Goal: Task Accomplishment & Management: Use online tool/utility

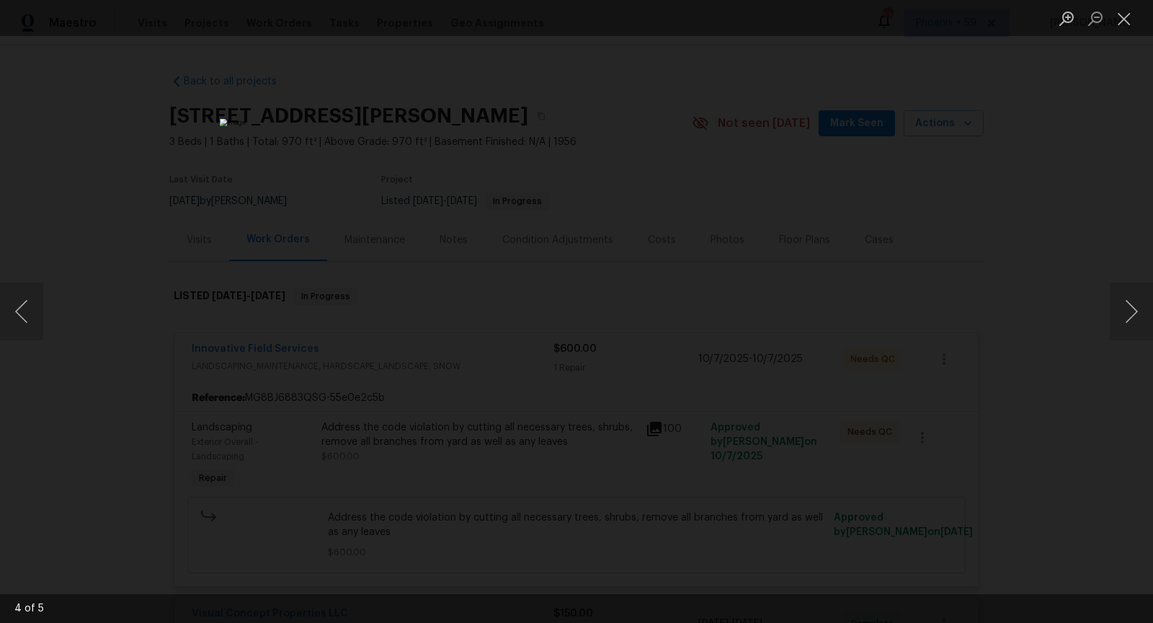
scroll to position [368, 0]
click at [888, 226] on div "Lightbox" at bounding box center [576, 311] width 1153 height 623
click at [835, 219] on div "Lightbox" at bounding box center [576, 311] width 1153 height 623
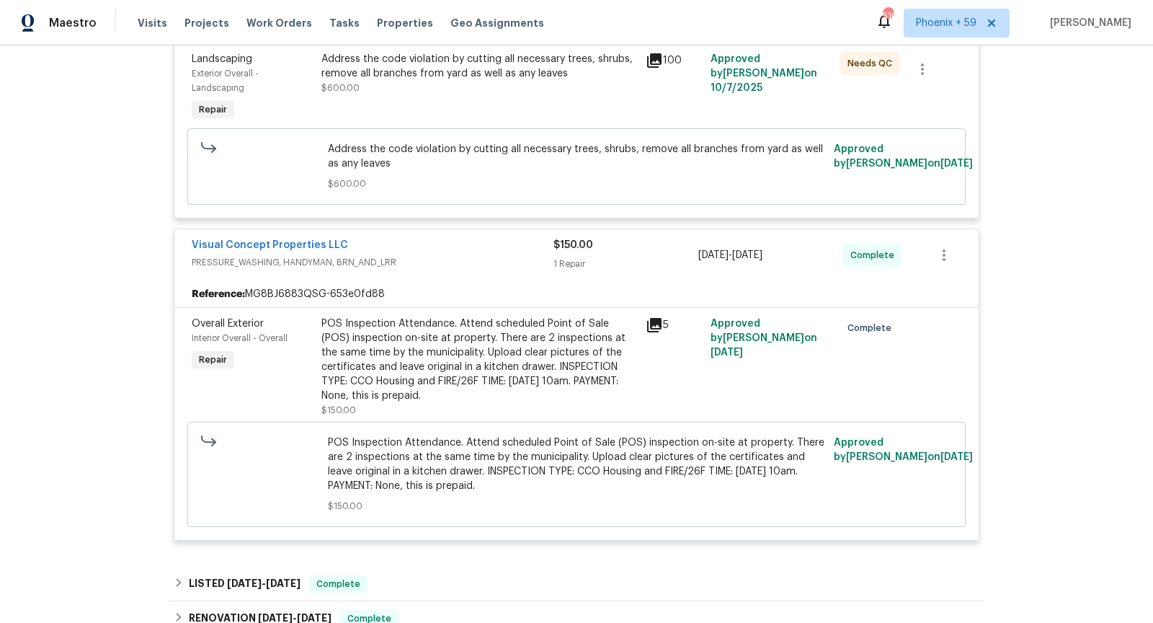
scroll to position [0, 0]
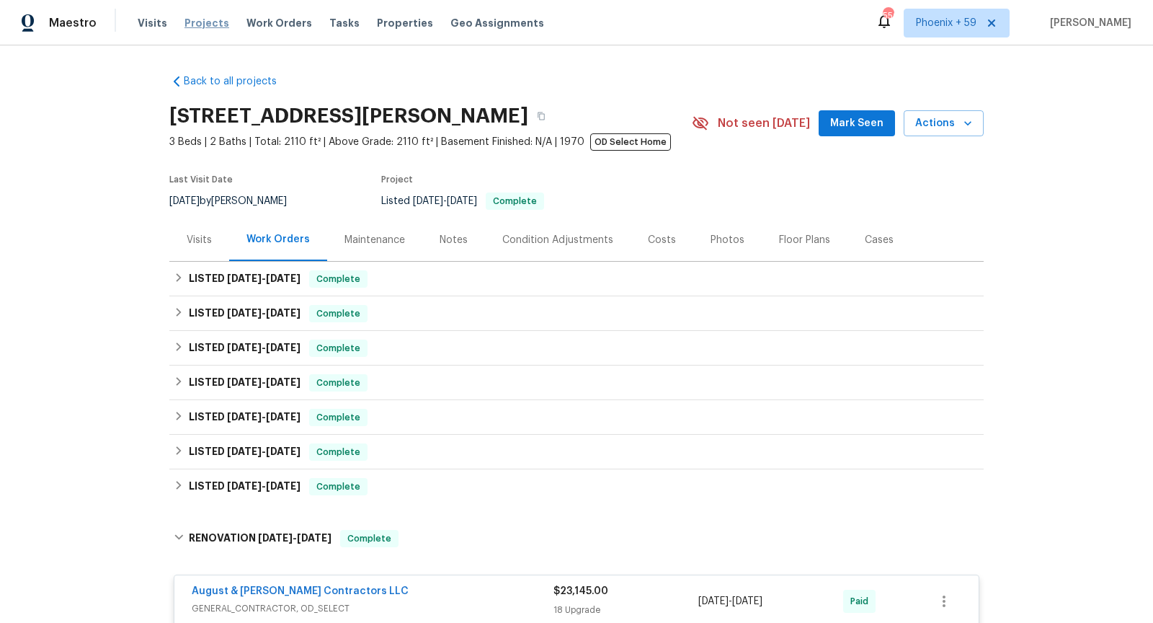
click at [211, 22] on span "Projects" at bounding box center [207, 23] width 45 height 14
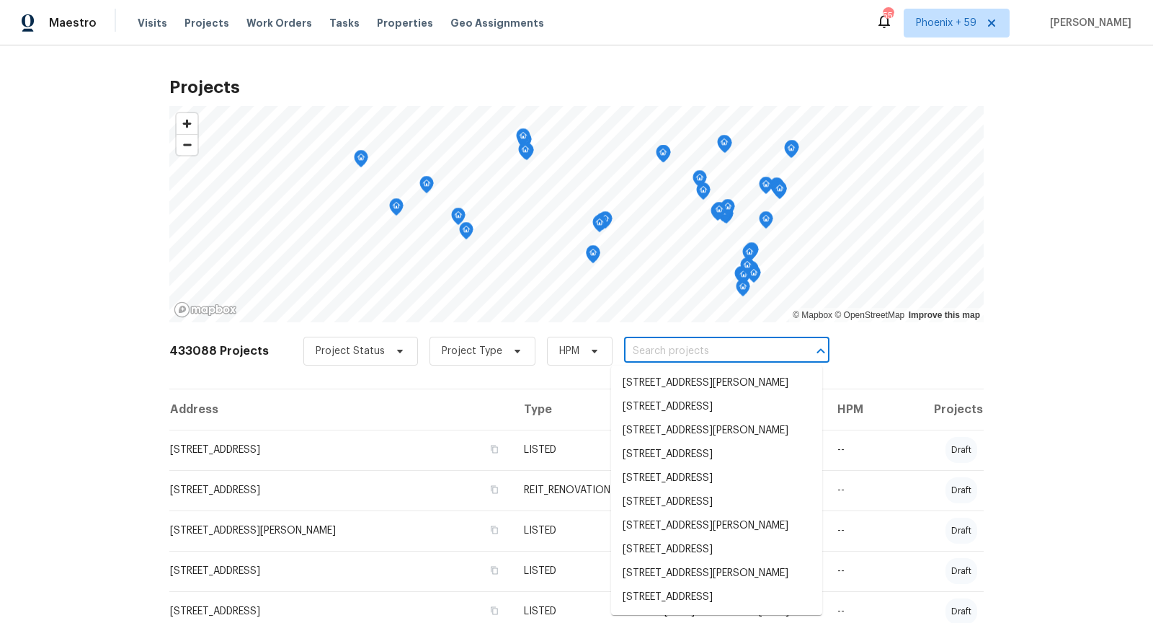
click at [640, 342] on input "text" at bounding box center [706, 351] width 165 height 22
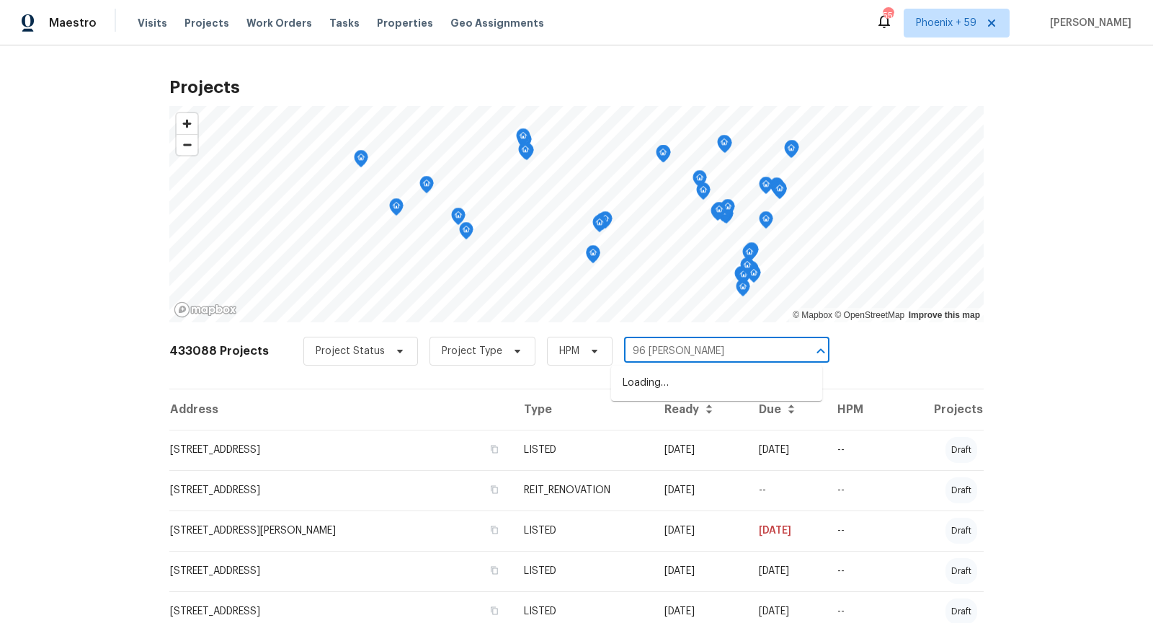
type input "96 [PERSON_NAME]"
click at [694, 386] on li "[STREET_ADDRESS][PERSON_NAME][PERSON_NAME]" at bounding box center [716, 390] width 211 height 39
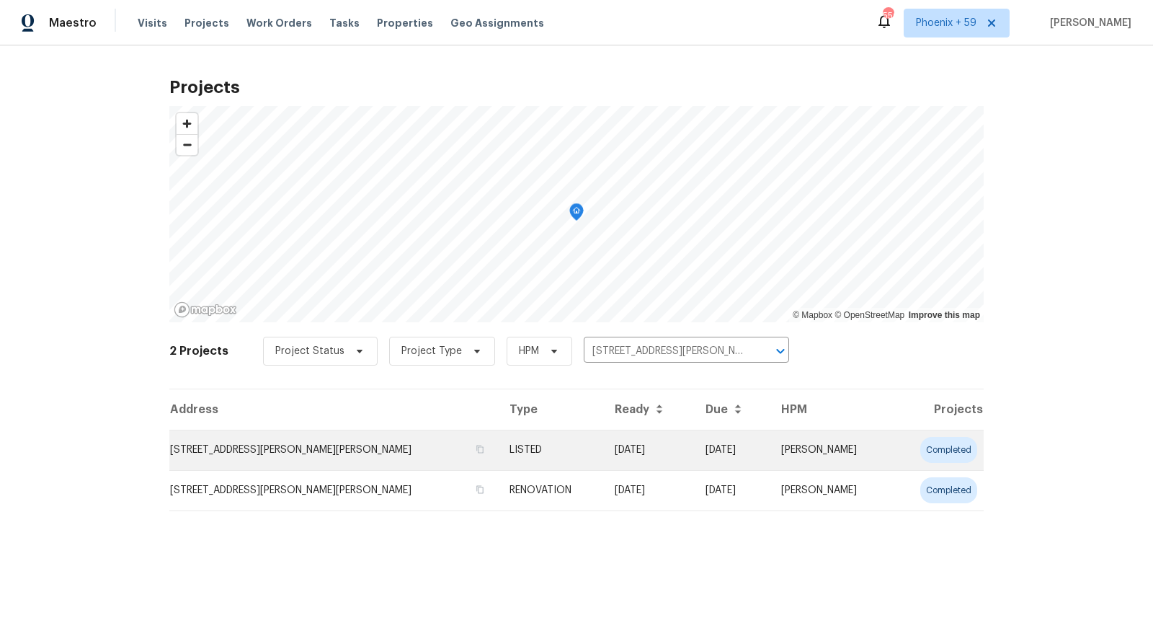
click at [301, 444] on td "[STREET_ADDRESS][PERSON_NAME][PERSON_NAME]" at bounding box center [333, 450] width 329 height 40
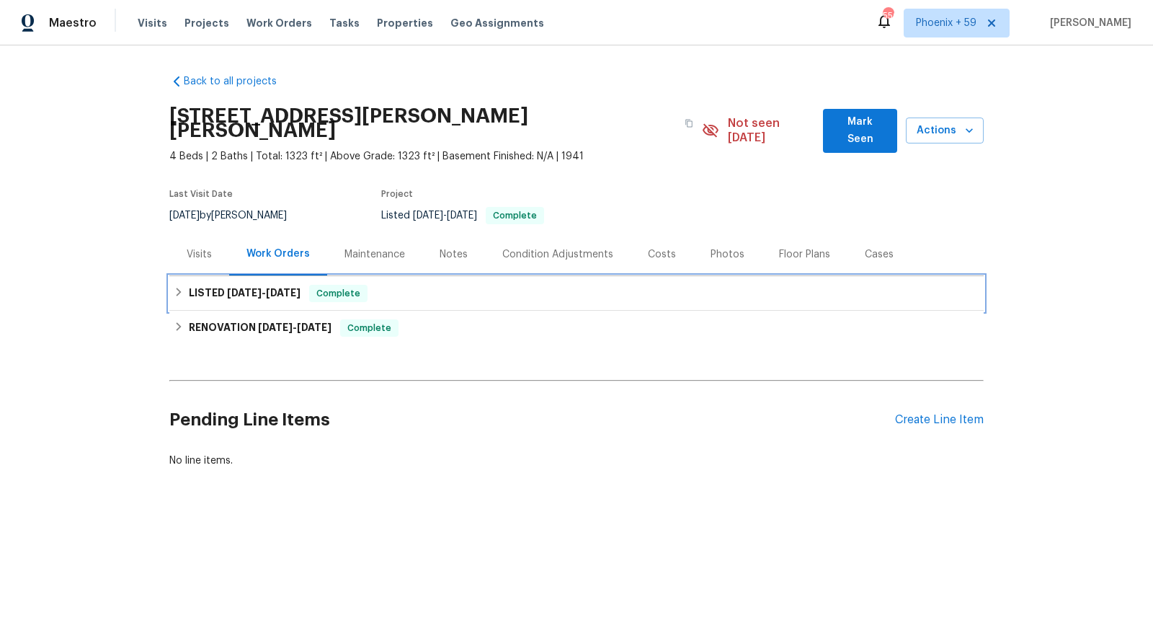
click at [430, 276] on div "LISTED [DATE] - [DATE] Complete" at bounding box center [576, 293] width 815 height 35
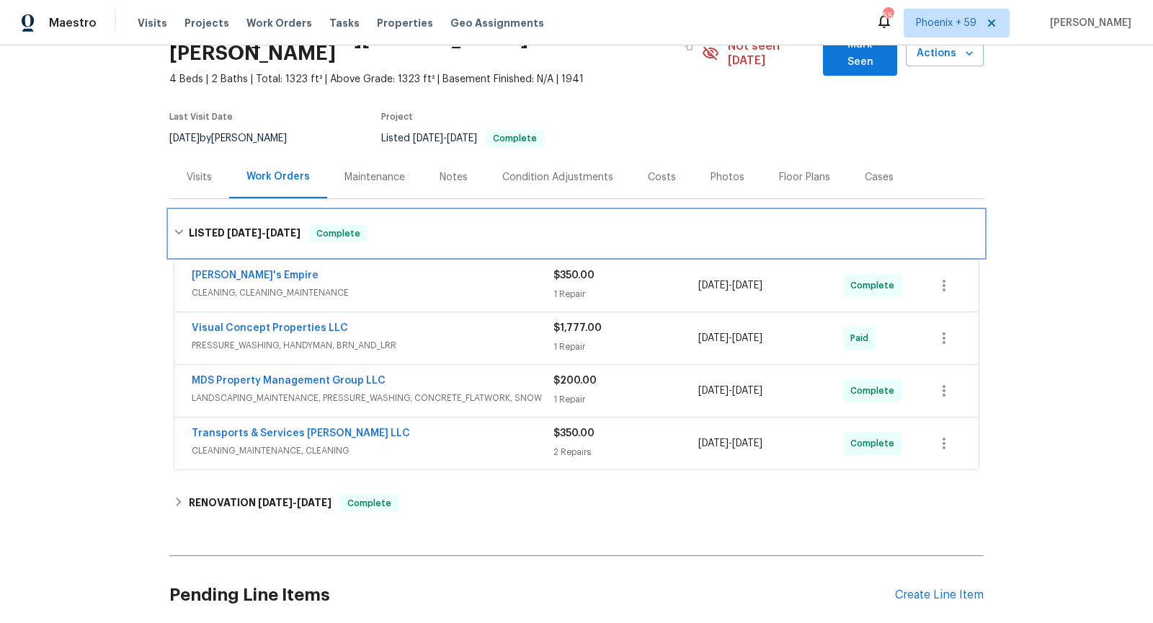
scroll to position [105, 0]
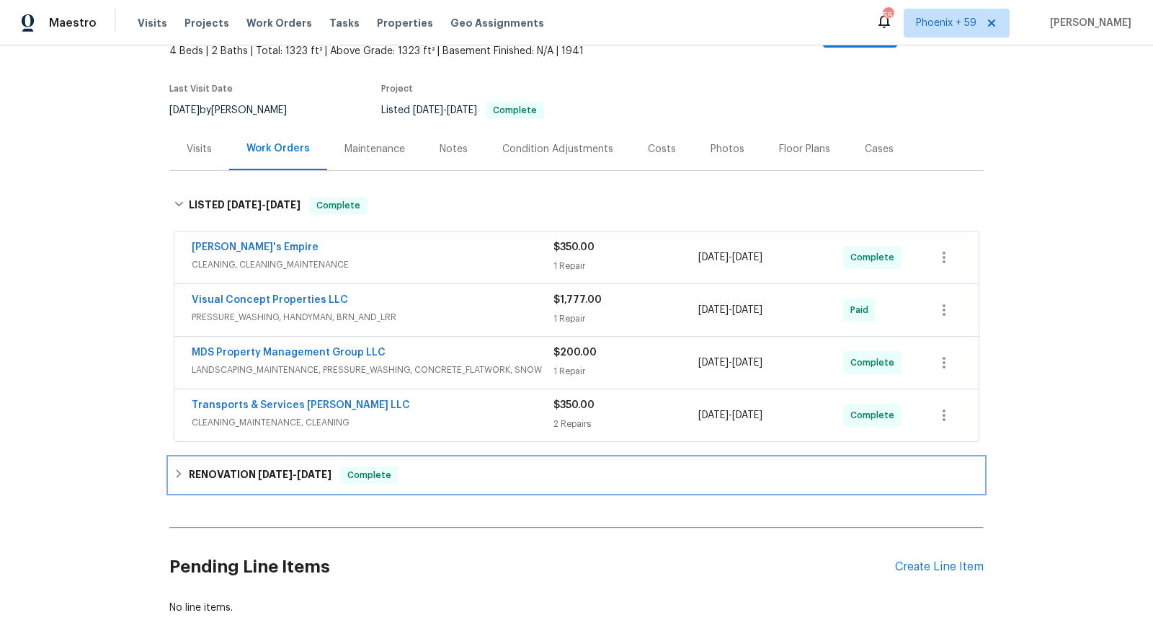
click at [409, 466] on div "RENOVATION [DATE] - [DATE] Complete" at bounding box center [577, 474] width 806 height 17
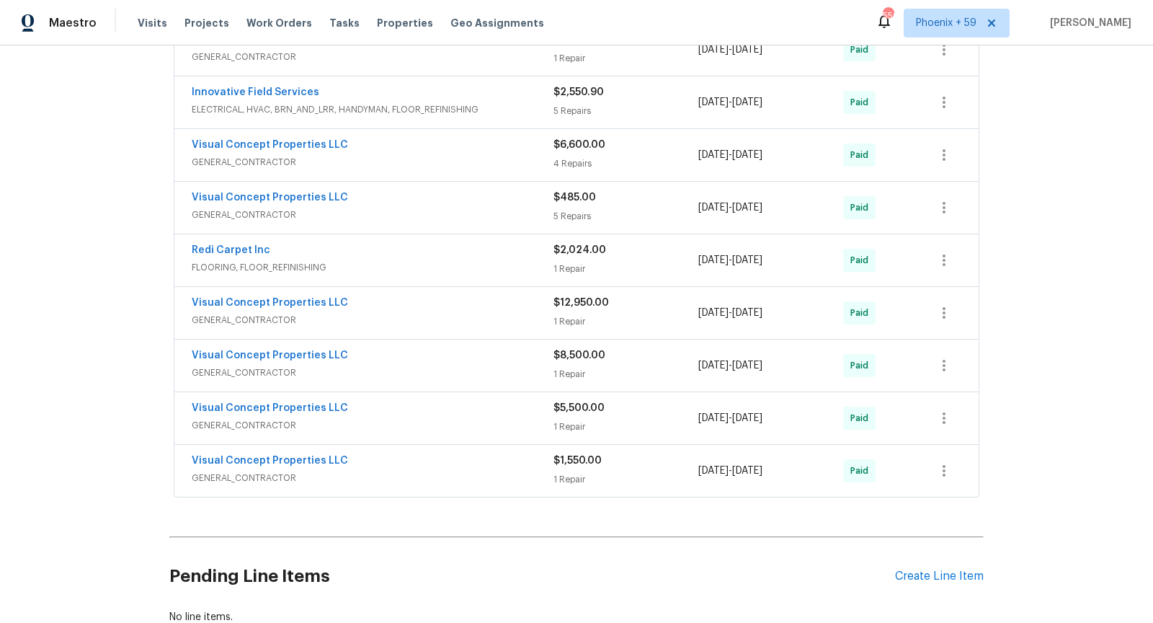
scroll to position [1027, 0]
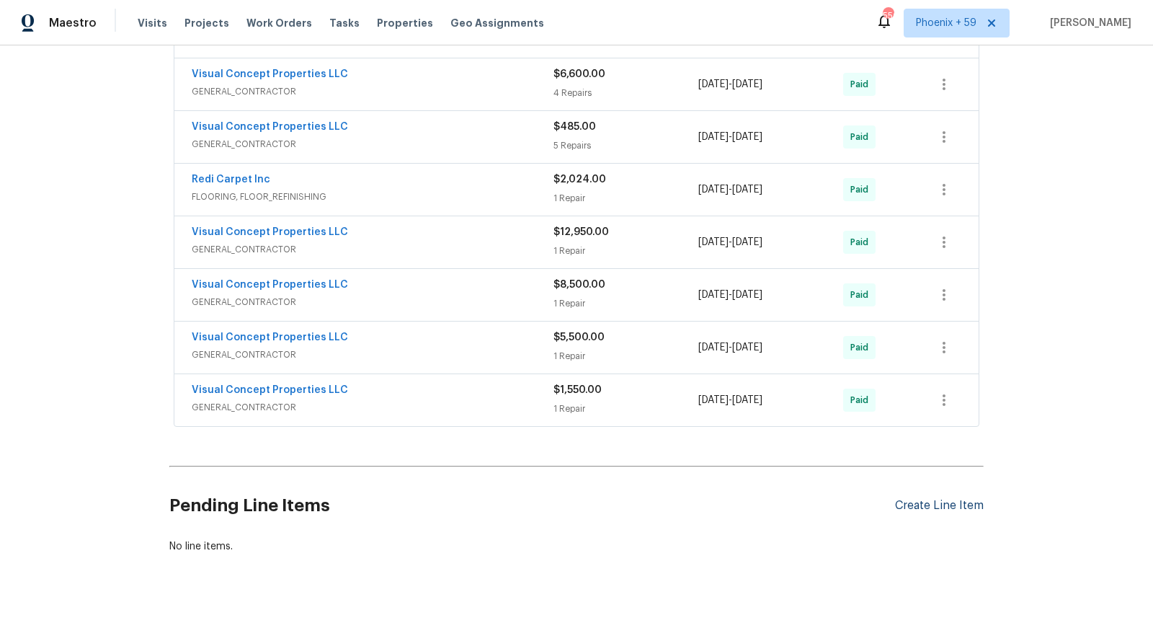
click at [956, 499] on div "Create Line Item" at bounding box center [939, 506] width 89 height 14
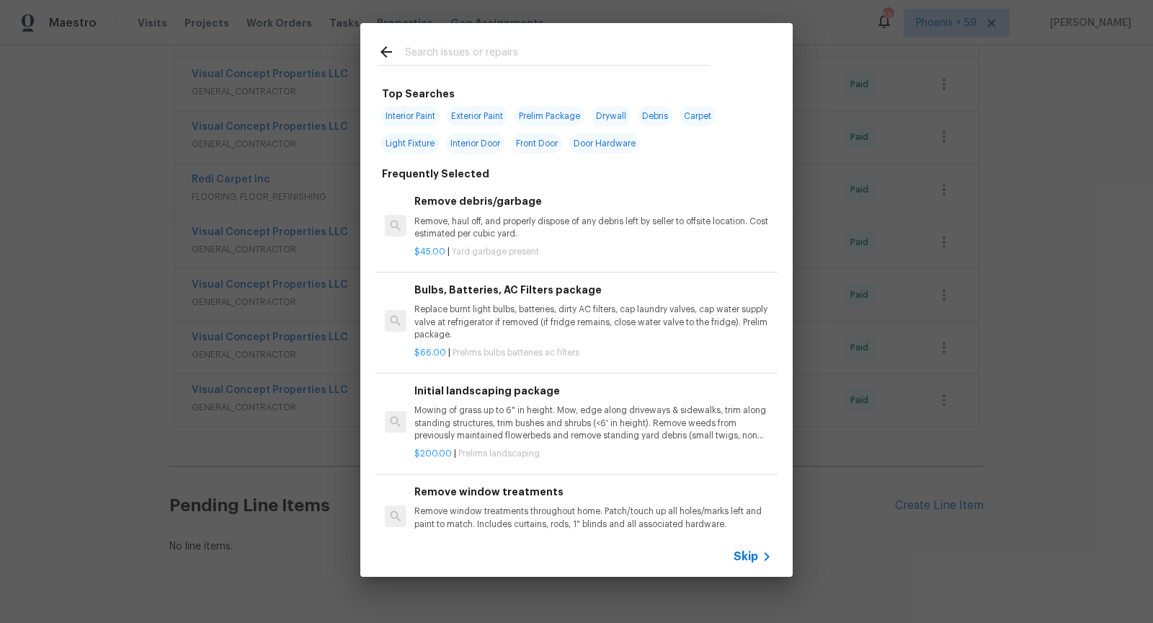
click at [746, 559] on span "Skip" at bounding box center [746, 556] width 25 height 14
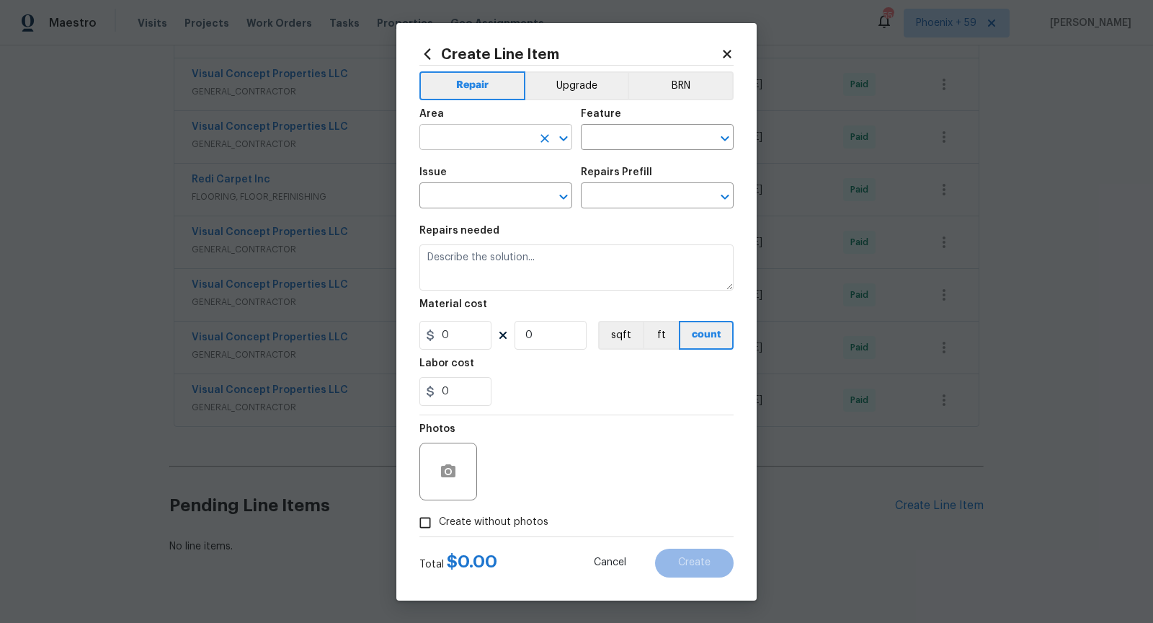
click at [488, 141] on input "text" at bounding box center [476, 139] width 112 height 22
click at [510, 198] on li "Interior Overall" at bounding box center [496, 194] width 153 height 24
type input "Interior Overall"
click at [611, 144] on input "text" at bounding box center [637, 139] width 112 height 22
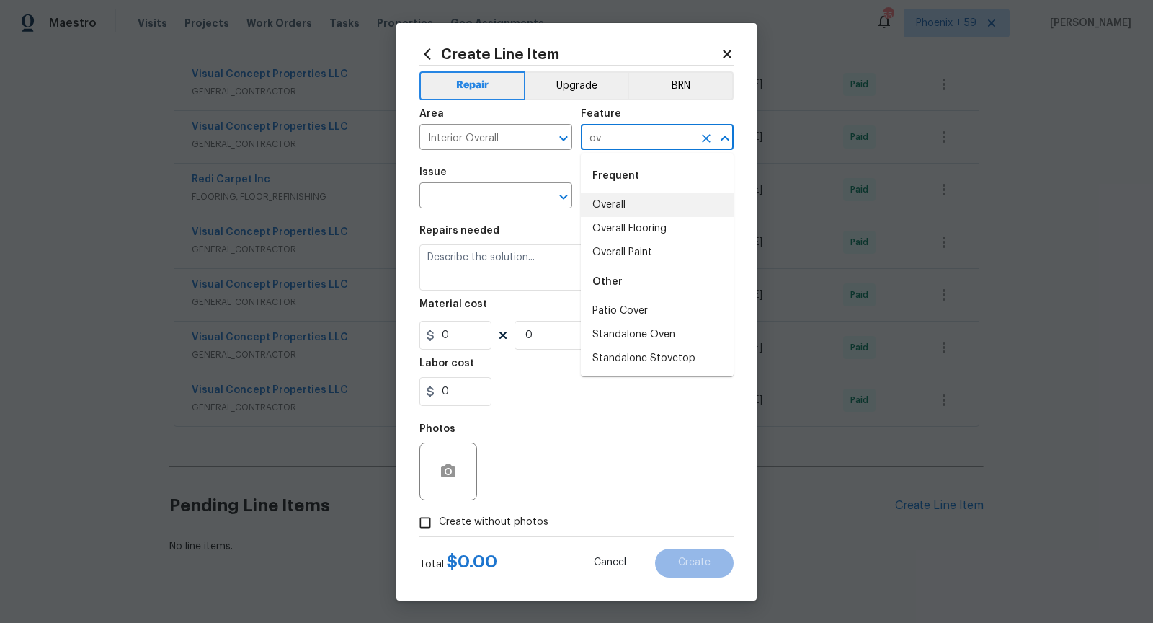
click at [650, 211] on li "Overall" at bounding box center [657, 205] width 153 height 24
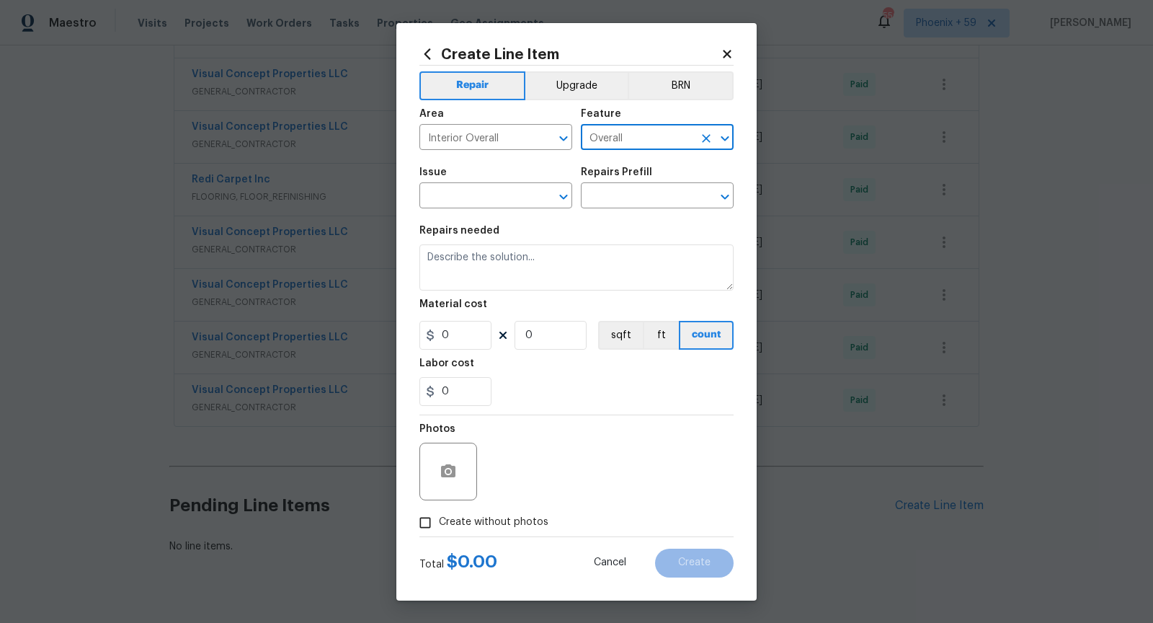
type input "Overall"
click at [470, 182] on div "Issue" at bounding box center [496, 176] width 153 height 19
click at [469, 194] on input "text" at bounding box center [476, 197] width 112 height 22
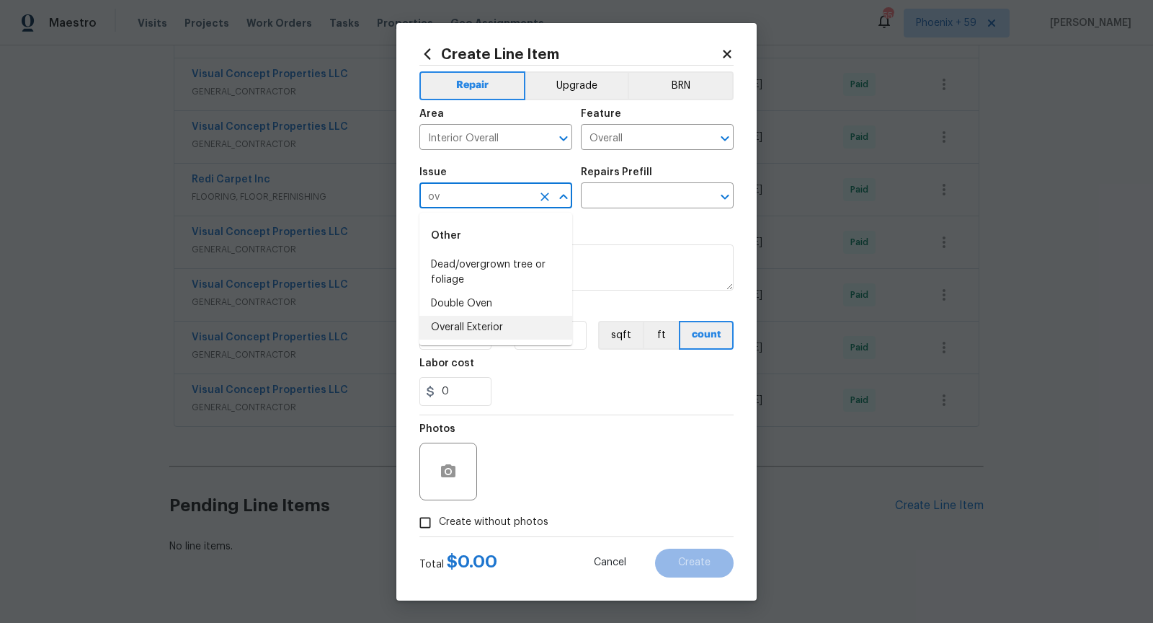
click at [489, 323] on li "Overall Exterior" at bounding box center [496, 328] width 153 height 24
type input "Overall Exterior"
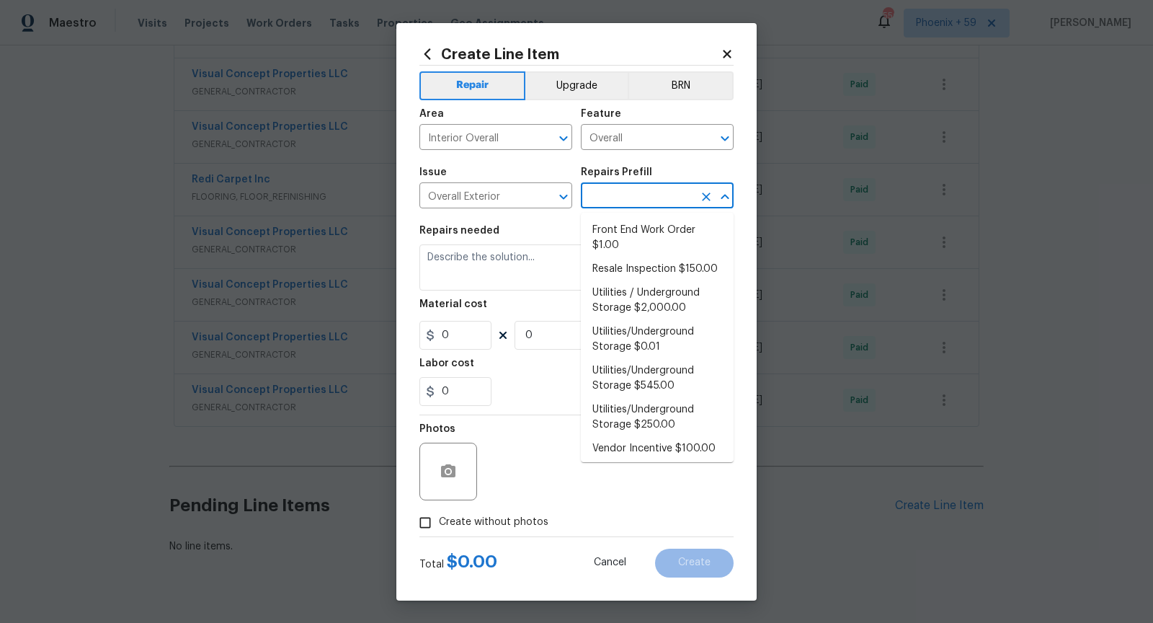
click at [652, 195] on input "text" at bounding box center [637, 197] width 112 height 22
click at [656, 237] on li "Front End Work Order $1.00" at bounding box center [657, 237] width 153 height 39
type input "Front End Work Order $1.00"
type textarea "Placeholder line item for the creation of front end work orders."
type input "1"
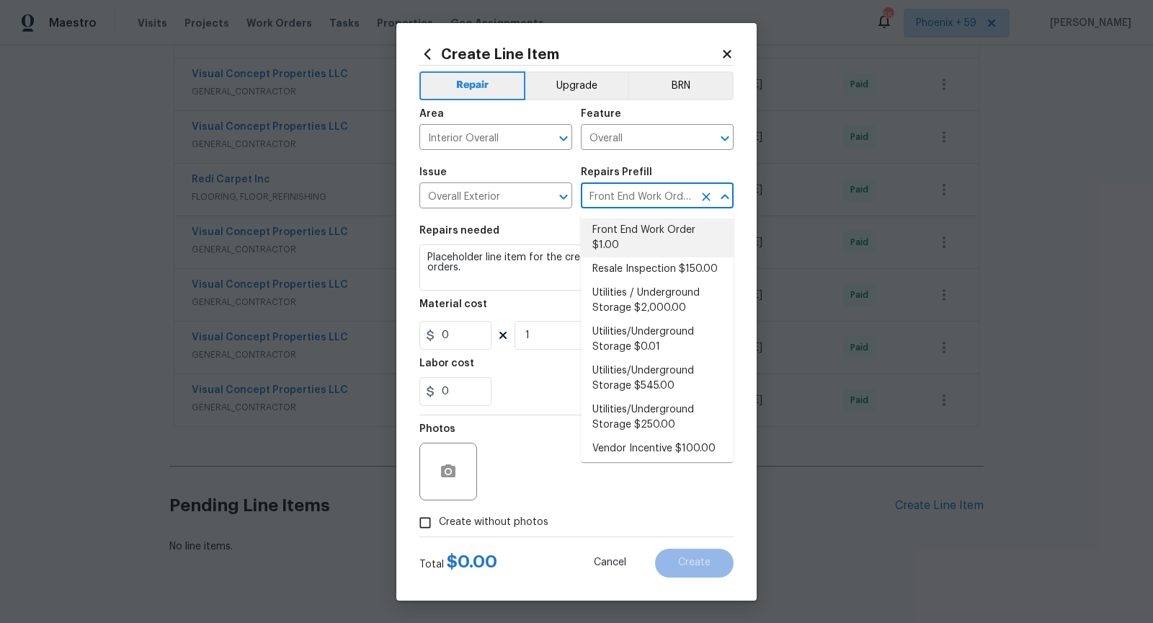
type input "1"
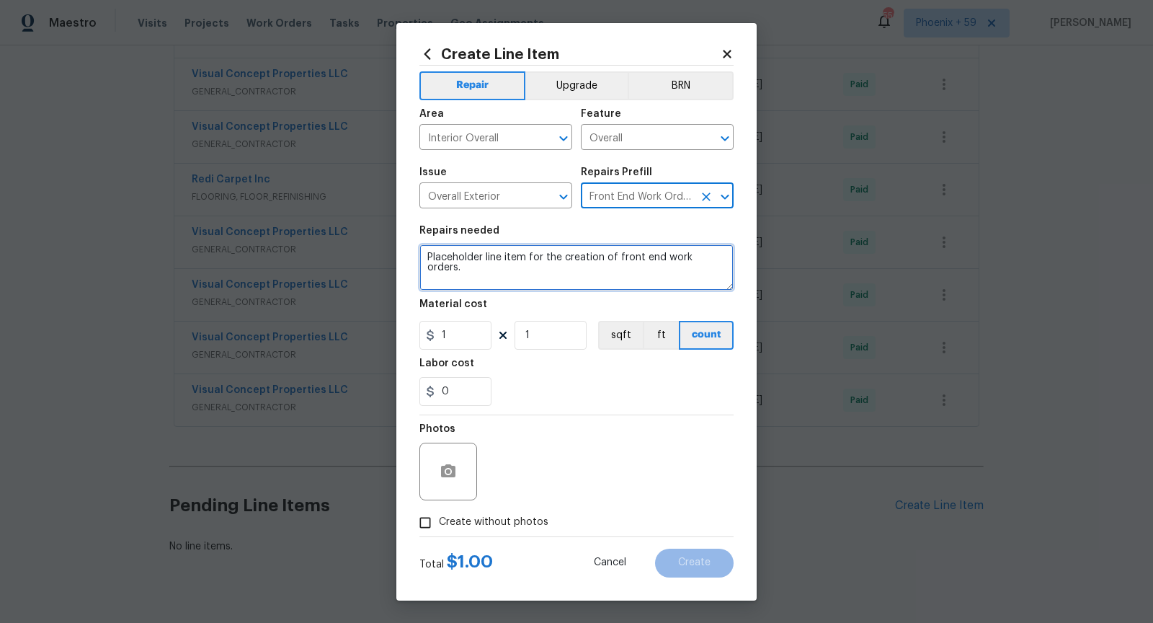
click at [585, 279] on textarea "Placeholder line item for the creation of front end work orders." at bounding box center [577, 267] width 314 height 46
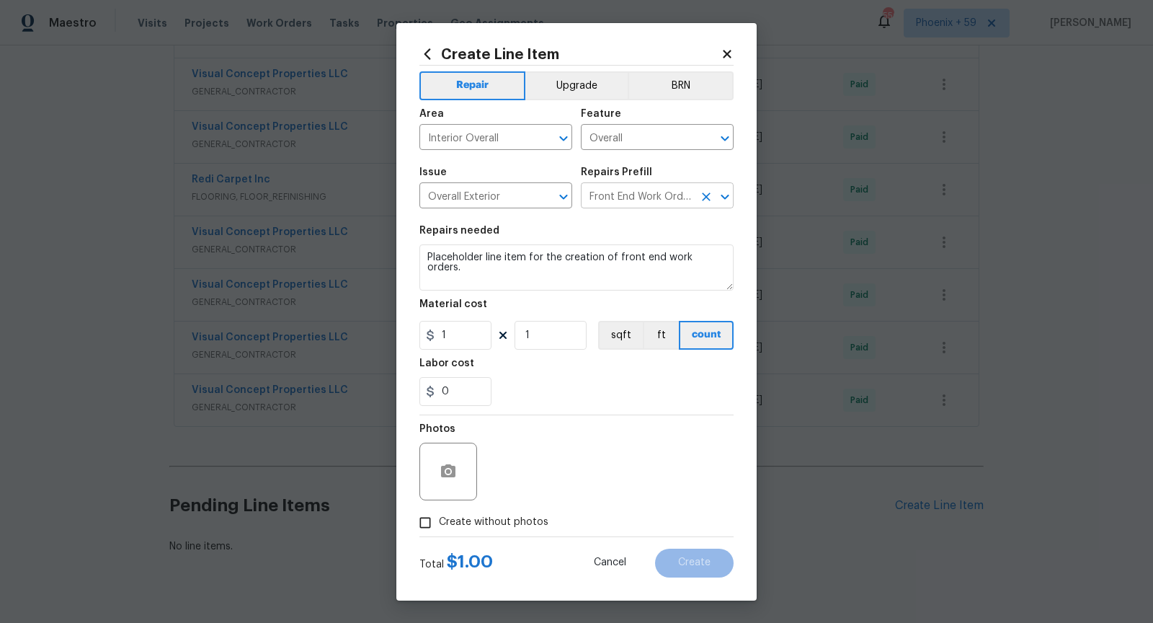
click at [636, 203] on input "Front End Work Order $1.00" at bounding box center [637, 197] width 112 height 22
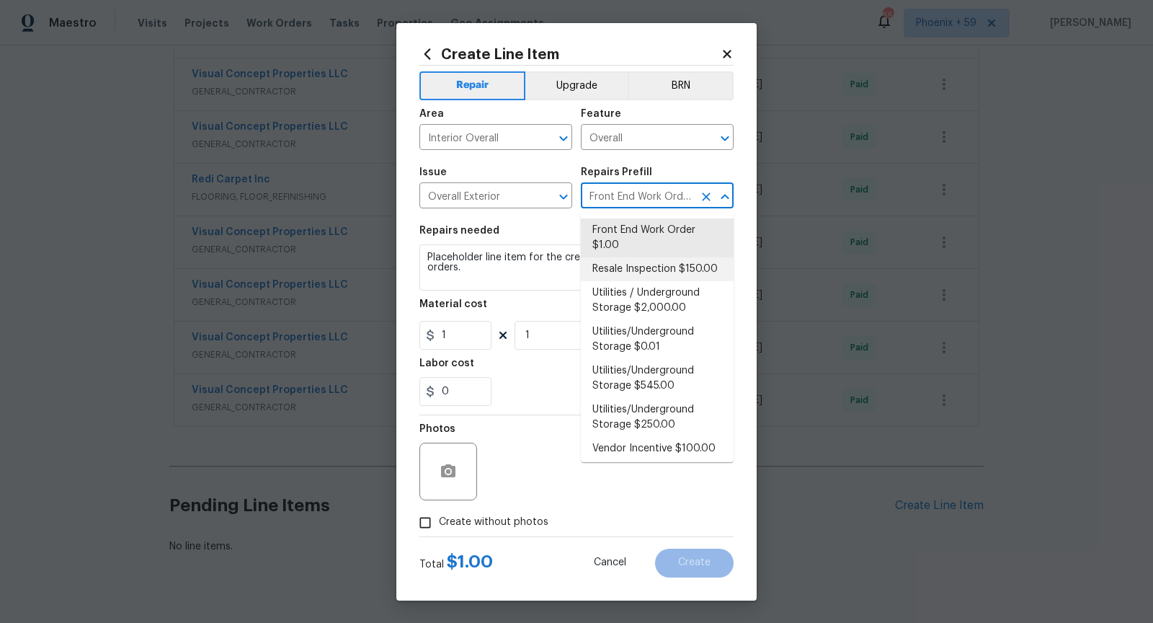
click at [639, 270] on li "Resale Inspection $150.00" at bounding box center [657, 269] width 153 height 24
type input "Resale Inspection $150.00"
type textarea "POS Inspection Attendance and Documentation: Attend scheduled Point of Sale (PO…"
type input "150"
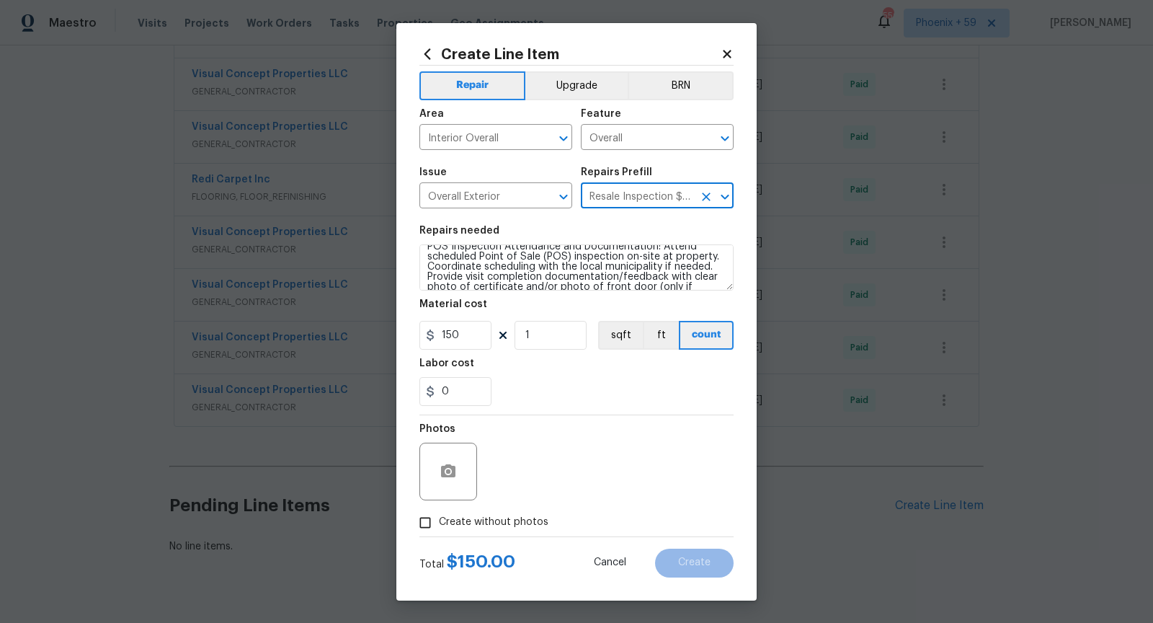
scroll to position [13, 0]
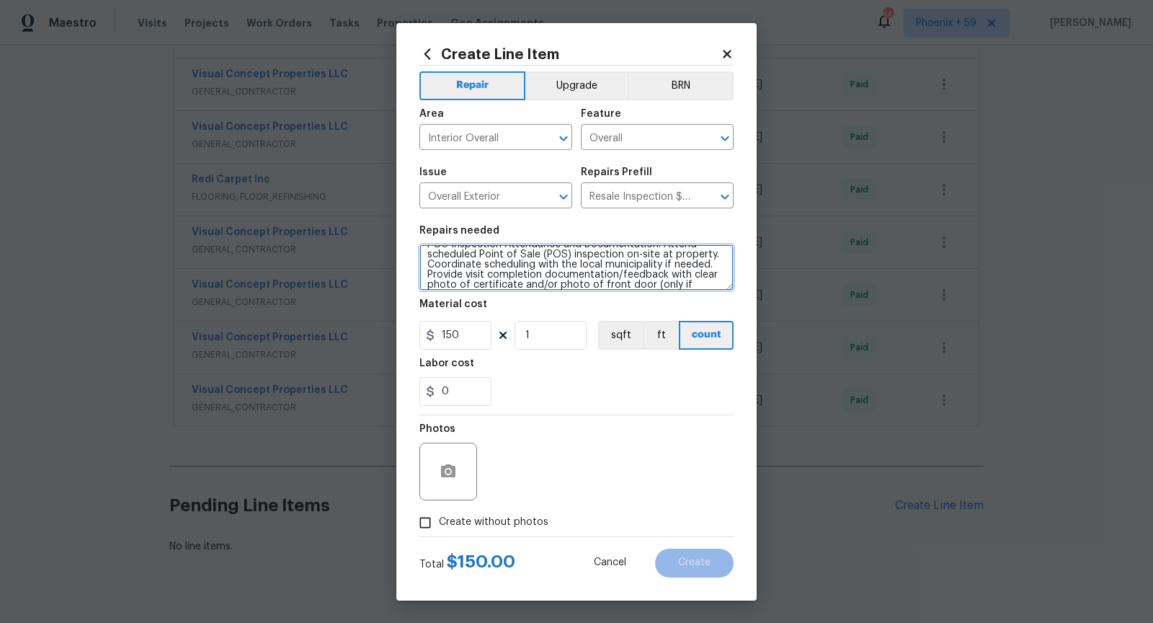
drag, startPoint x: 430, startPoint y: 265, endPoint x: 727, endPoint y: 260, distance: 297.8
click at [727, 260] on textarea "POS Inspection Attendance and Documentation: Attend scheduled Point of Sale (PO…" at bounding box center [577, 267] width 314 height 46
drag, startPoint x: 466, startPoint y: 262, endPoint x: 722, endPoint y: 265, distance: 256.7
click at [722, 265] on textarea "POS Inspection Attendance and Documentation: Attend scheduled Point of Sale (PO…" at bounding box center [577, 267] width 314 height 46
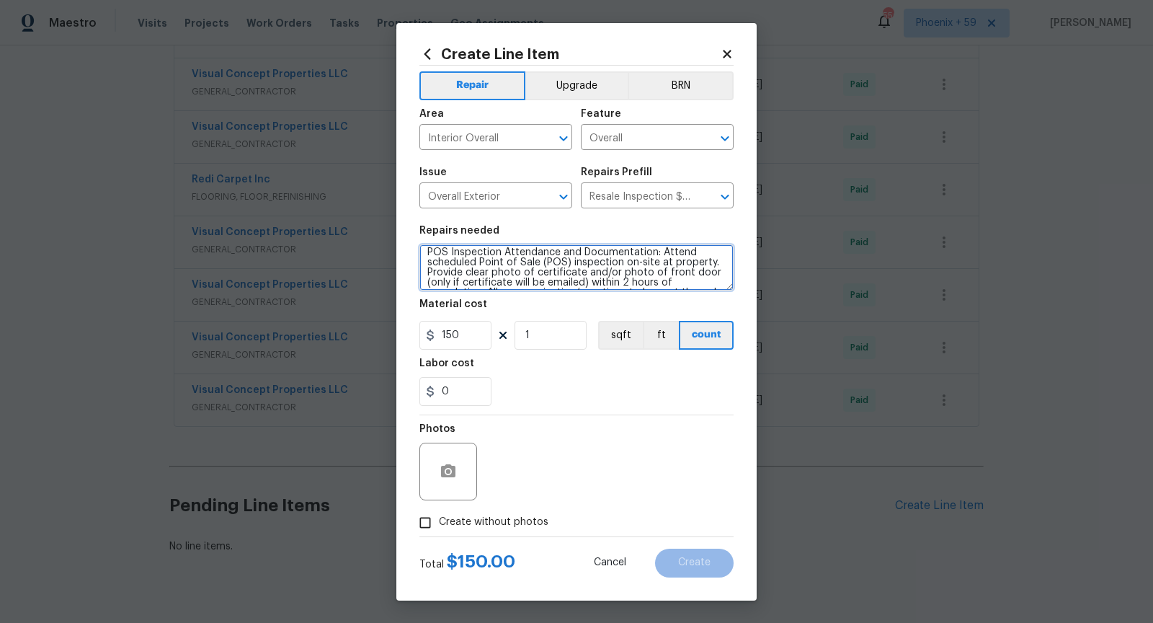
drag, startPoint x: 589, startPoint y: 265, endPoint x: 485, endPoint y: 272, distance: 104.1
click at [485, 272] on textarea "POS Inspection Attendance and Documentation: Attend scheduled Point of Sale (PO…" at bounding box center [577, 267] width 314 height 46
drag, startPoint x: 430, startPoint y: 275, endPoint x: 670, endPoint y: 272, distance: 240.1
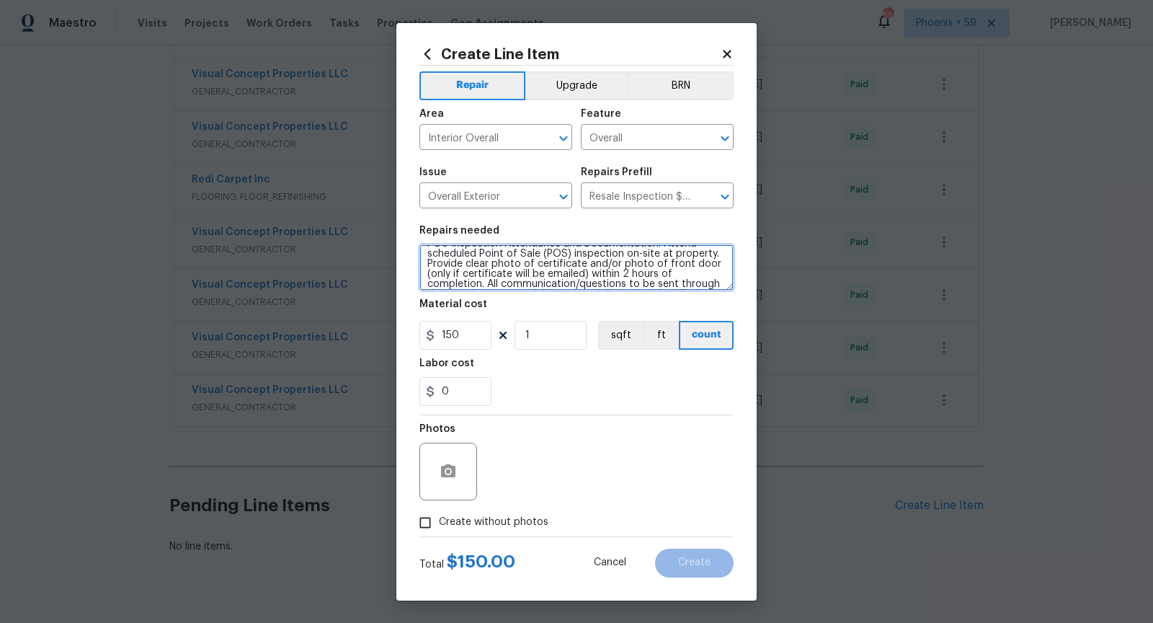
click at [670, 272] on textarea "POS Inspection Attendance and Documentation: Attend scheduled Point of Sale (PO…" at bounding box center [577, 267] width 314 height 46
drag, startPoint x: 587, startPoint y: 262, endPoint x: 717, endPoint y: 262, distance: 130.5
click at [717, 262] on textarea "POS Inspection Attendance and Documentation: Attend scheduled Point of Sale (PO…" at bounding box center [577, 267] width 314 height 46
drag, startPoint x: 647, startPoint y: 266, endPoint x: 588, endPoint y: 263, distance: 59.2
click at [588, 263] on textarea "POS Inspection Attendance and Documentation: Attend scheduled Point of Sale (PO…" at bounding box center [577, 267] width 314 height 46
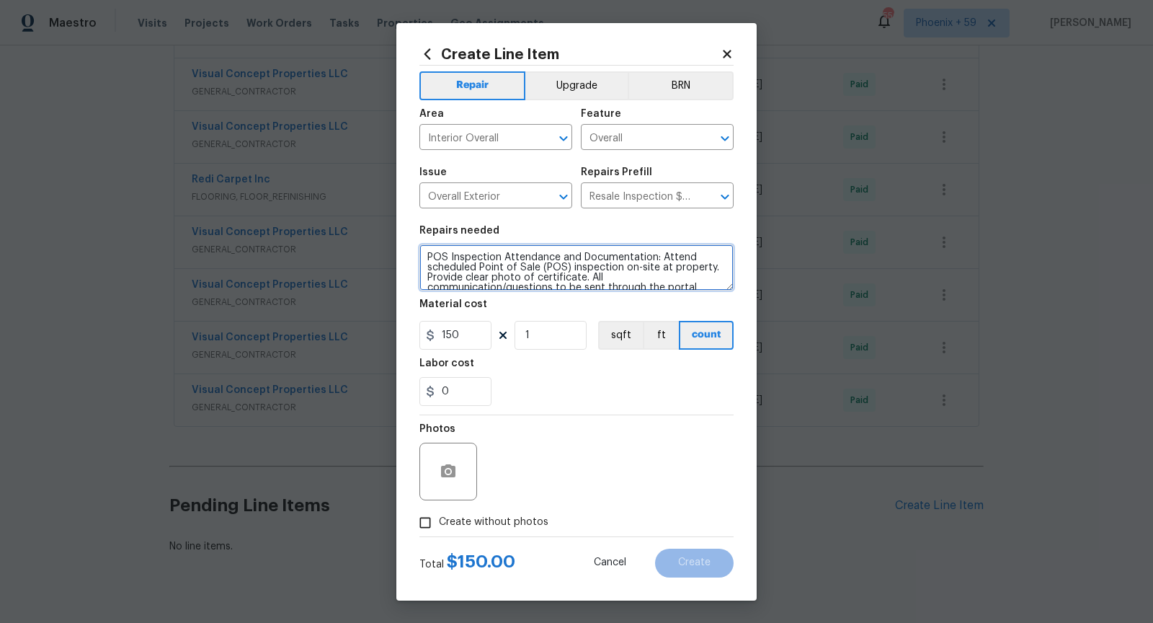
scroll to position [50, 0]
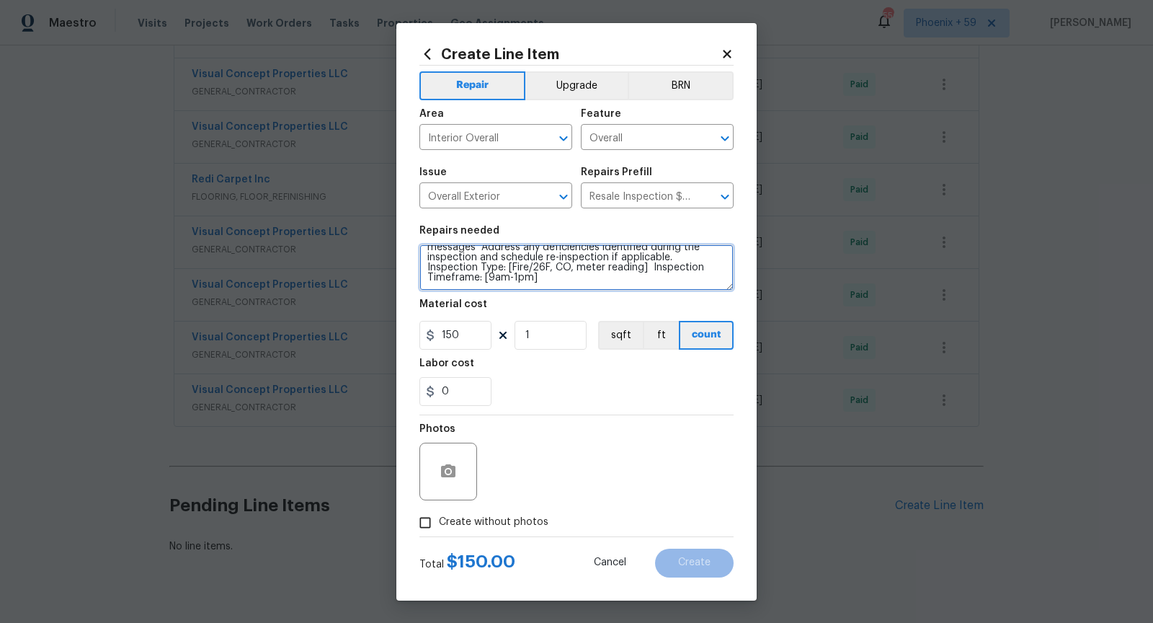
drag, startPoint x: 588, startPoint y: 263, endPoint x: 672, endPoint y: 262, distance: 84.3
click at [672, 262] on textarea "POS Inspection Attendance and Documentation: Attend scheduled Point of Sale (PO…" at bounding box center [577, 267] width 314 height 46
paste textarea "[DATE] between 9am and 11am."
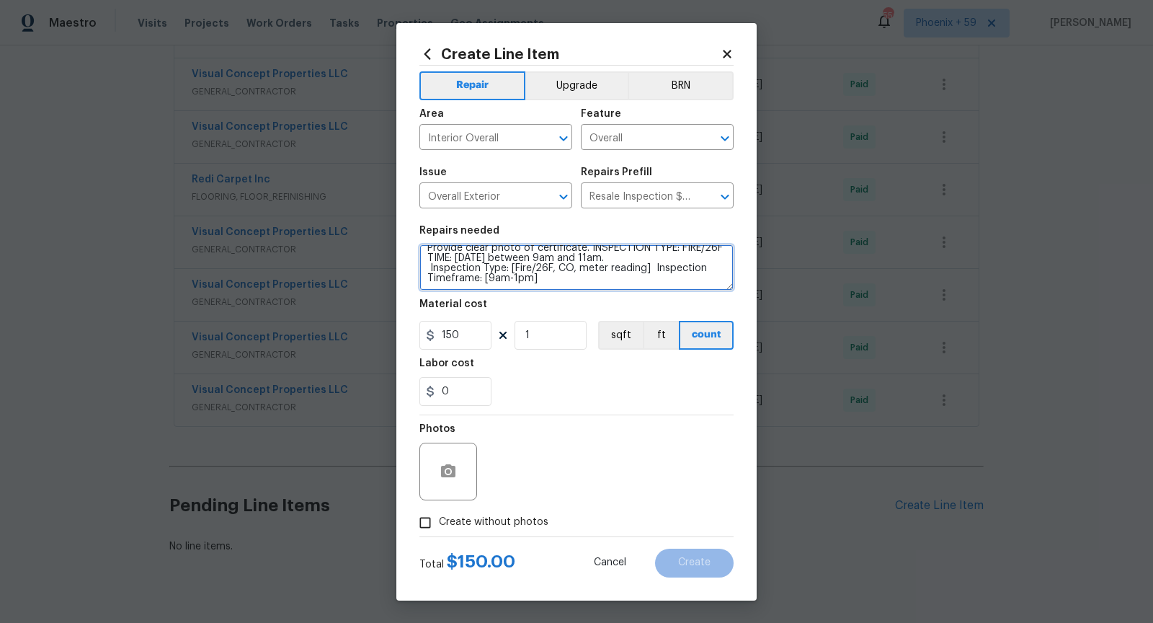
drag, startPoint x: 429, startPoint y: 267, endPoint x: 543, endPoint y: 284, distance: 115.2
click at [543, 284] on textarea "POS Inspection Attendance and Documentation: Attend scheduled Point of Sale (PO…" at bounding box center [577, 267] width 314 height 46
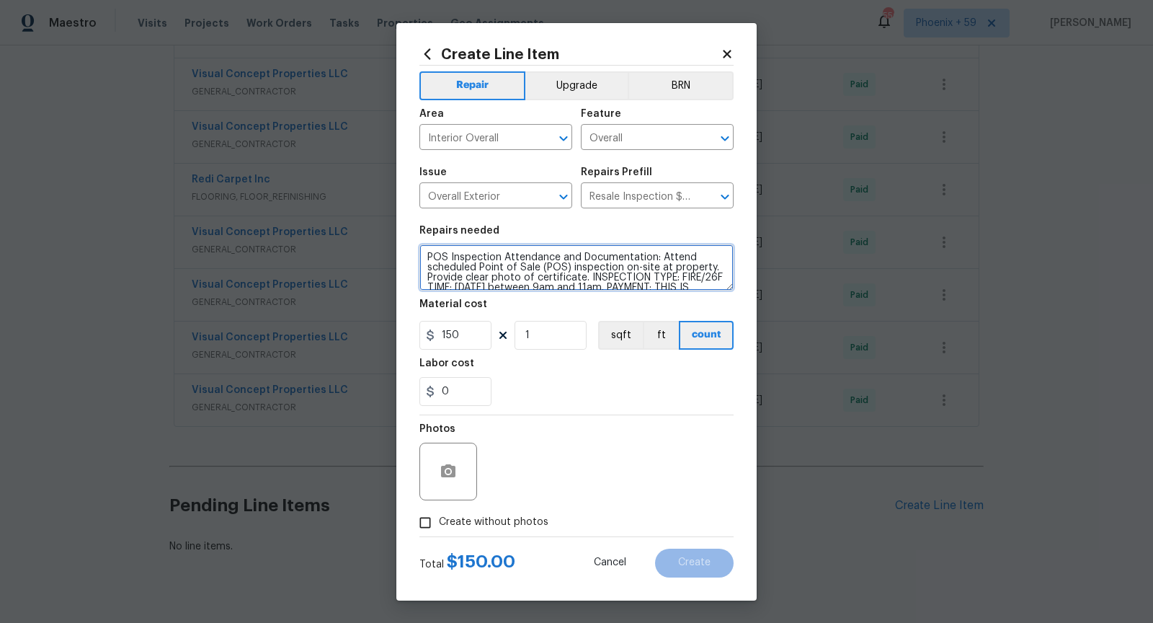
scroll to position [19, 0]
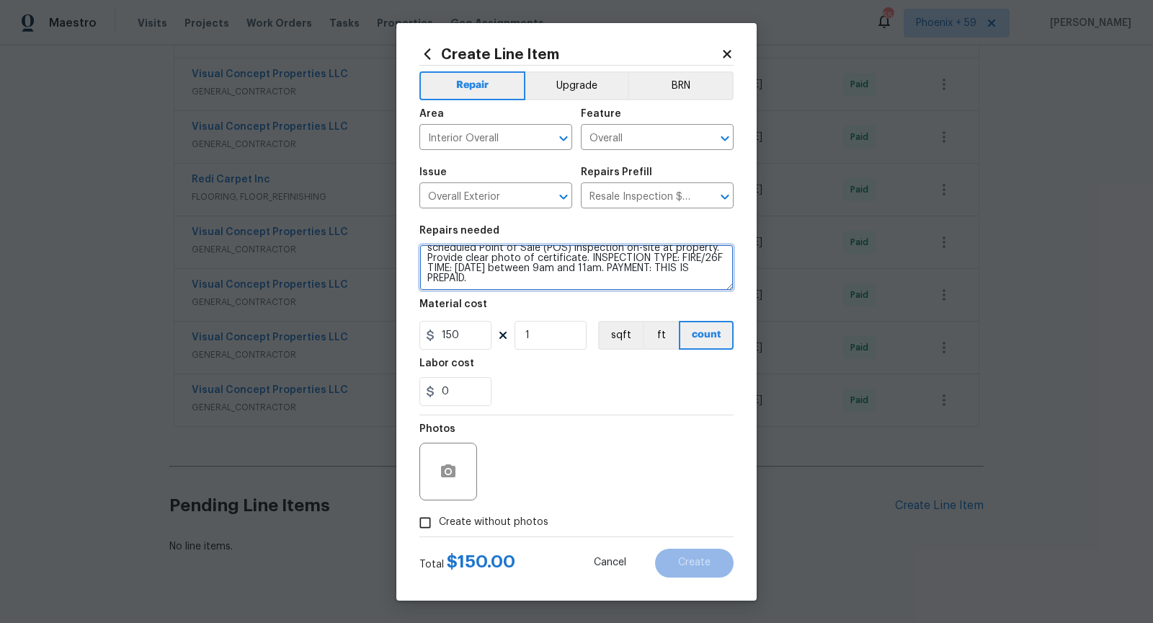
click at [699, 270] on textarea "POS Inspection Attendance and Documentation: Attend scheduled Point of Sale (PO…" at bounding box center [577, 267] width 314 height 46
drag, startPoint x: 699, startPoint y: 270, endPoint x: 714, endPoint y: 279, distance: 17.8
click at [714, 280] on textarea "POS Inspection Attendance and Documentation: Attend scheduled Point of Sale (PO…" at bounding box center [577, 267] width 314 height 46
type textarea "POS Inspection Attendance and Documentation: Attend scheduled Point of Sale (PO…"
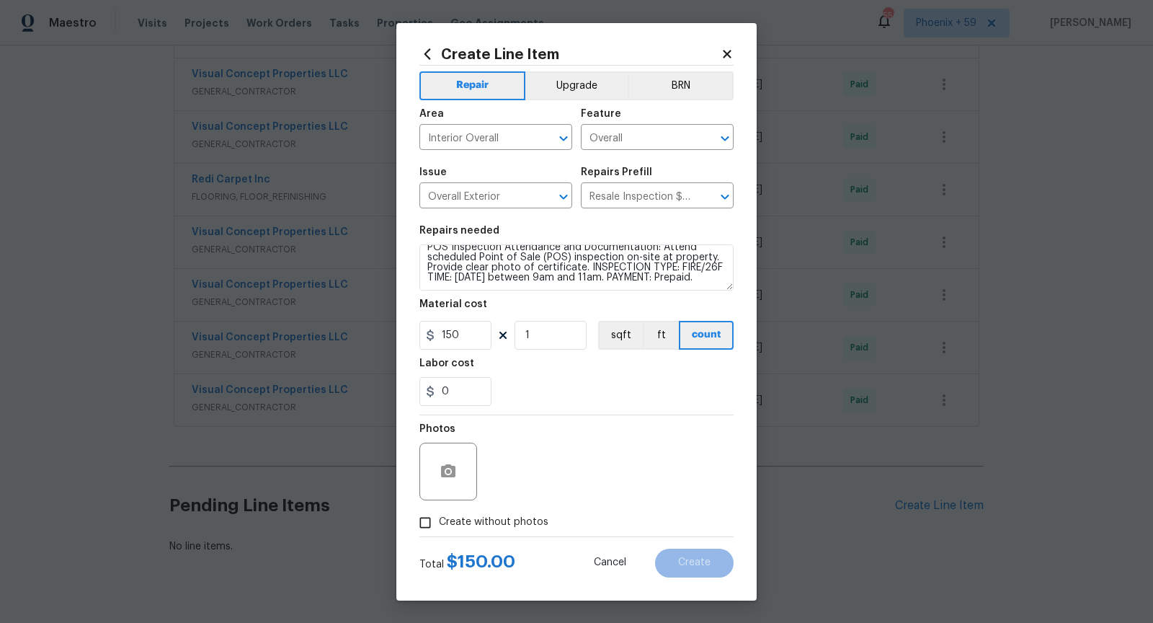
click at [430, 523] on input "Create without photos" at bounding box center [425, 522] width 27 height 27
checkbox input "true"
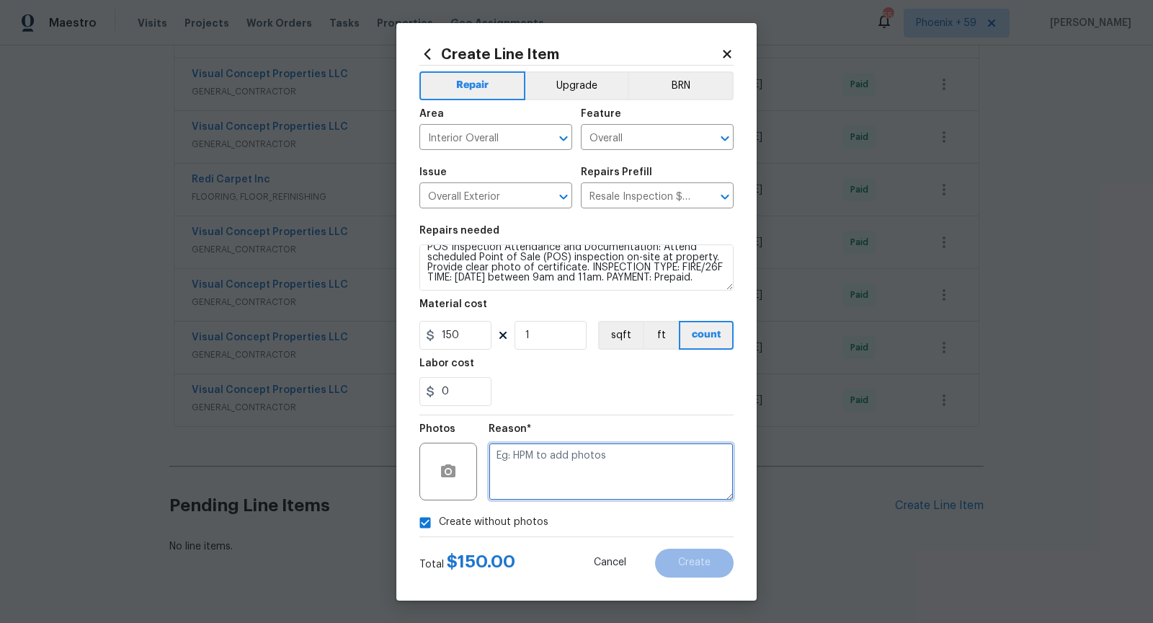
click at [549, 481] on textarea at bounding box center [611, 472] width 245 height 58
type textarea "n/a"
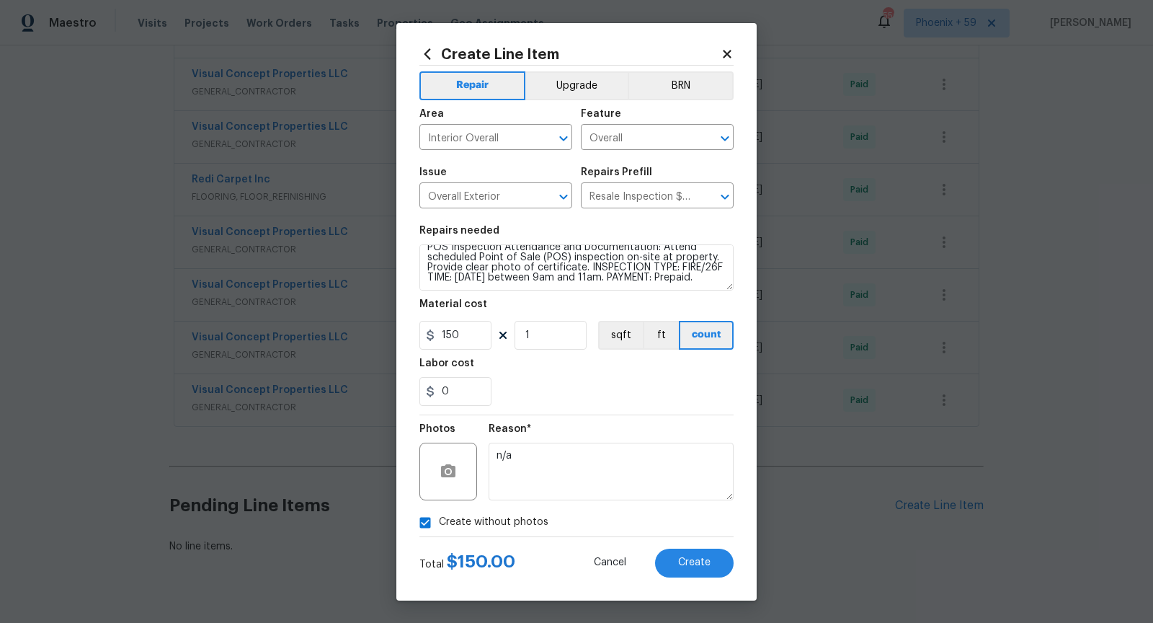
click at [704, 577] on div "Create Line Item Repair Upgrade BRN Area Interior Overall ​ Feature Overall ​ I…" at bounding box center [576, 311] width 360 height 577
click at [704, 558] on span "Create" at bounding box center [694, 562] width 32 height 11
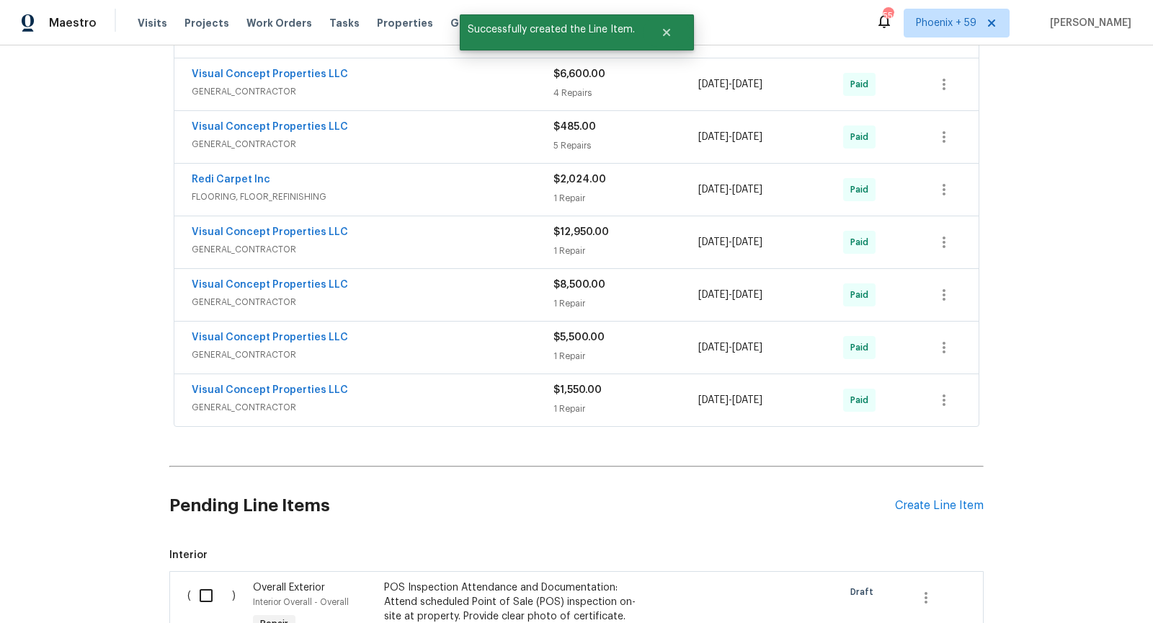
scroll to position [1248, 0]
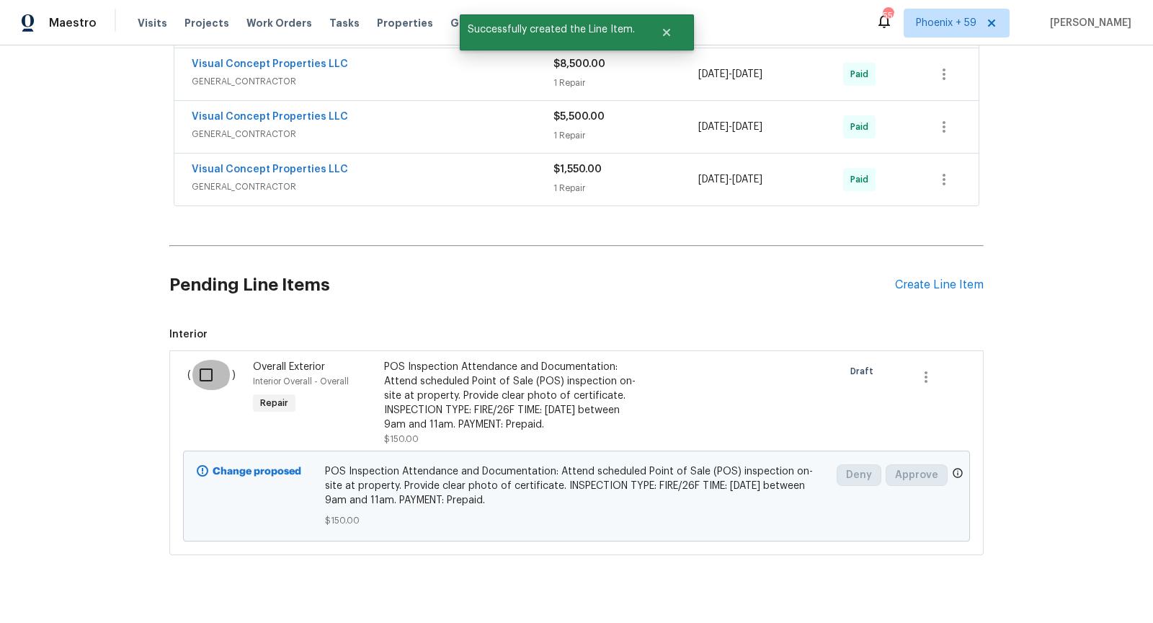
click at [208, 360] on input "checkbox" at bounding box center [211, 375] width 41 height 30
checkbox input "true"
click at [1040, 584] on span "Create Work Order" at bounding box center [1071, 587] width 96 height 18
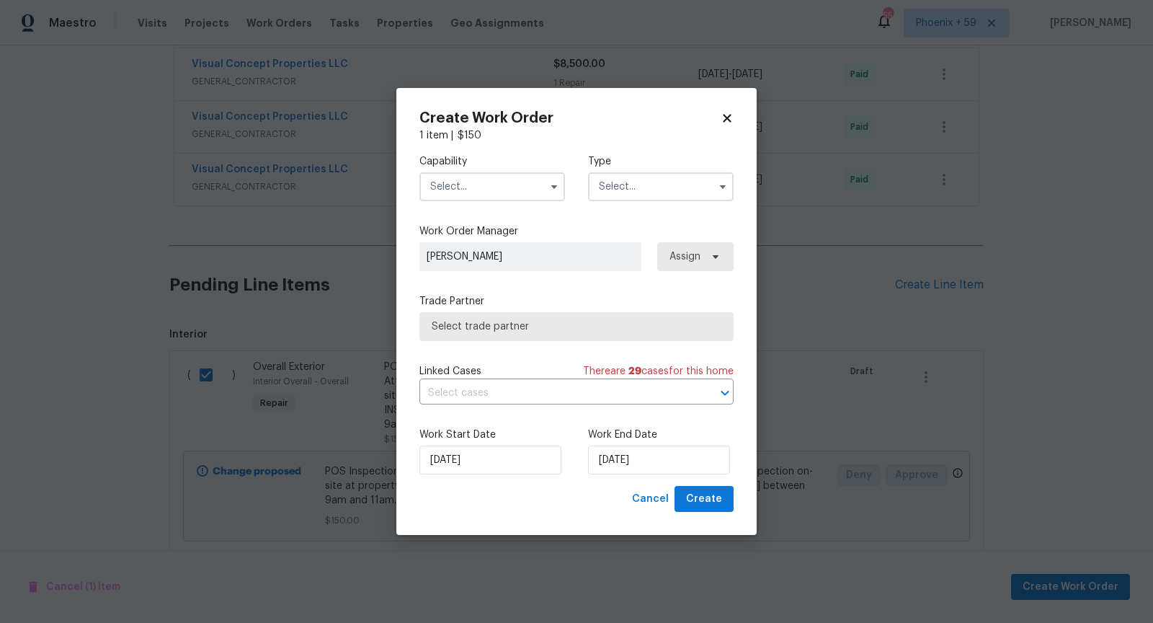
click at [518, 189] on input "text" at bounding box center [493, 186] width 146 height 29
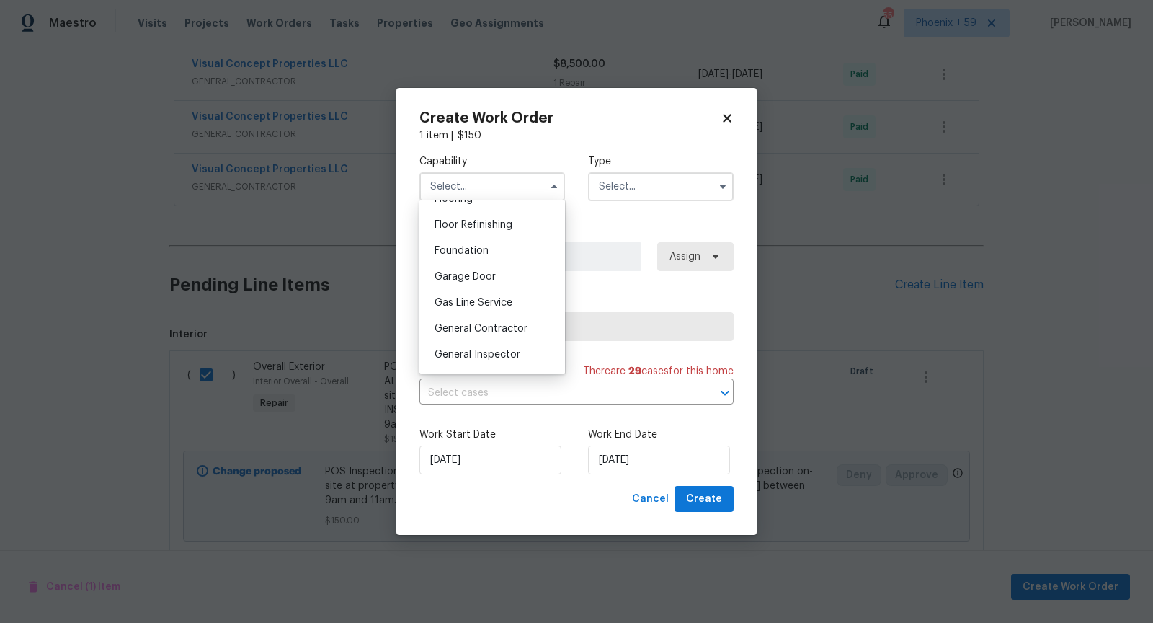
scroll to position [711, 0]
click at [506, 290] on div "Handyman" at bounding box center [492, 299] width 138 height 26
type input "Handyman"
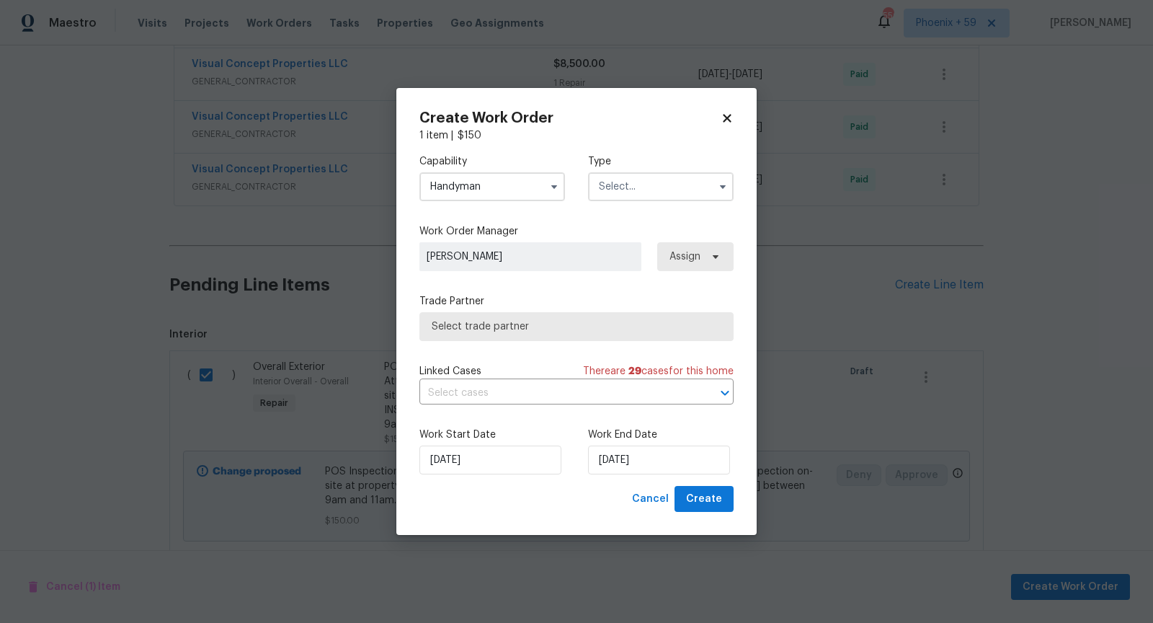
click at [635, 202] on div "Capability Handyman Type" at bounding box center [577, 178] width 314 height 70
click at [635, 200] on input "text" at bounding box center [661, 186] width 146 height 29
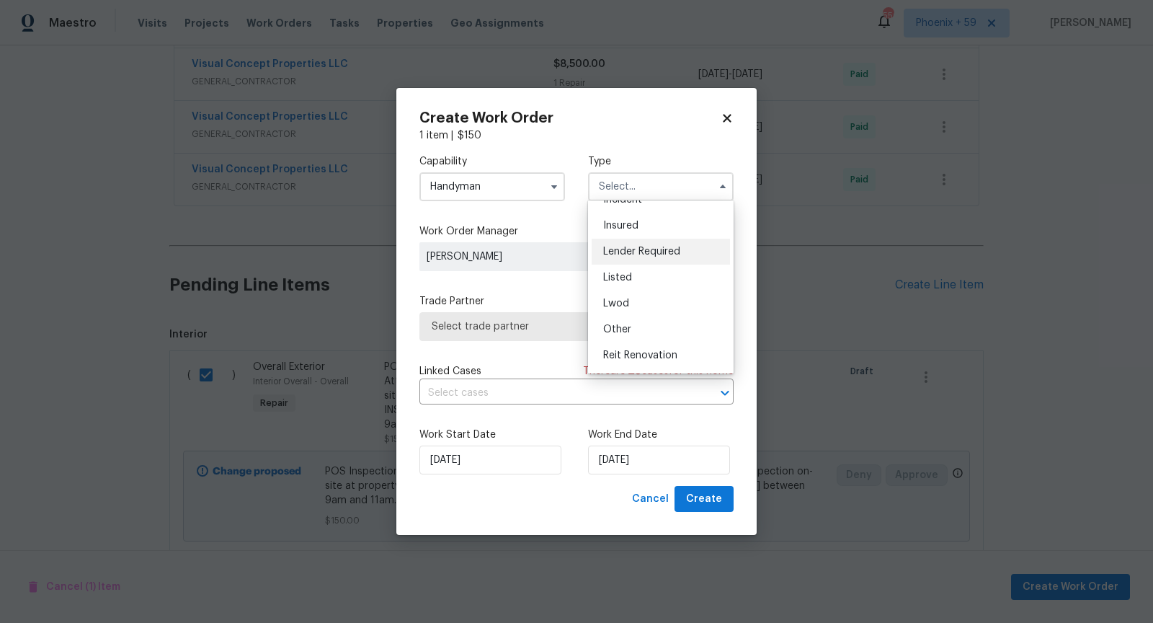
scroll to position [171, 0]
click at [672, 301] on div "Resale" at bounding box center [661, 306] width 138 height 26
type input "Resale"
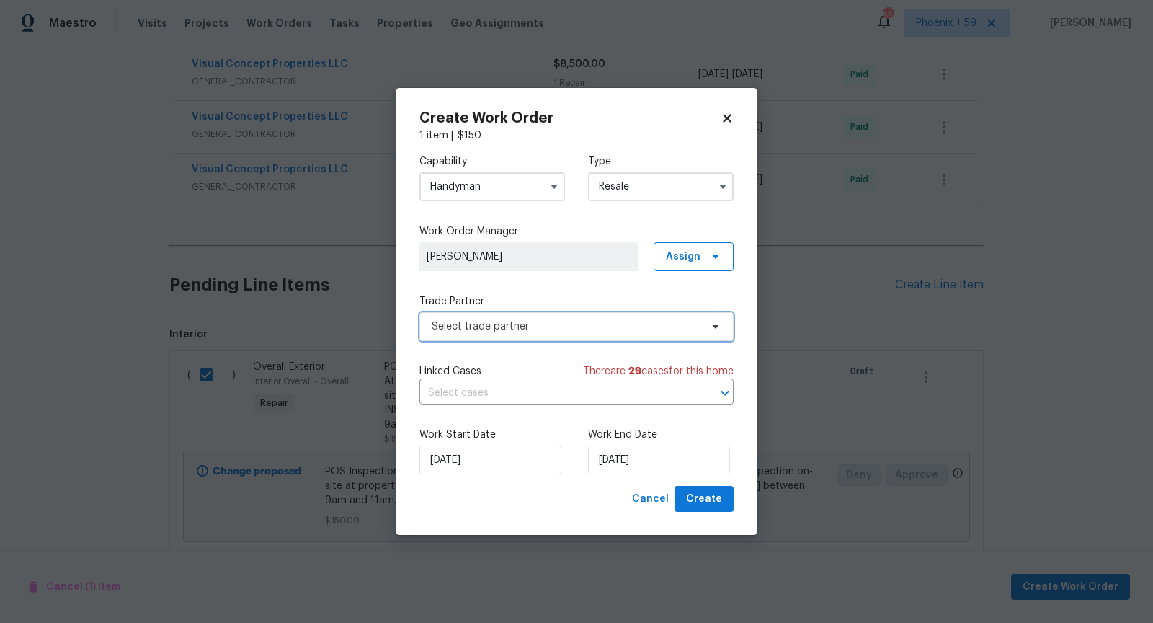
click at [647, 334] on span "Select trade partner" at bounding box center [577, 326] width 314 height 29
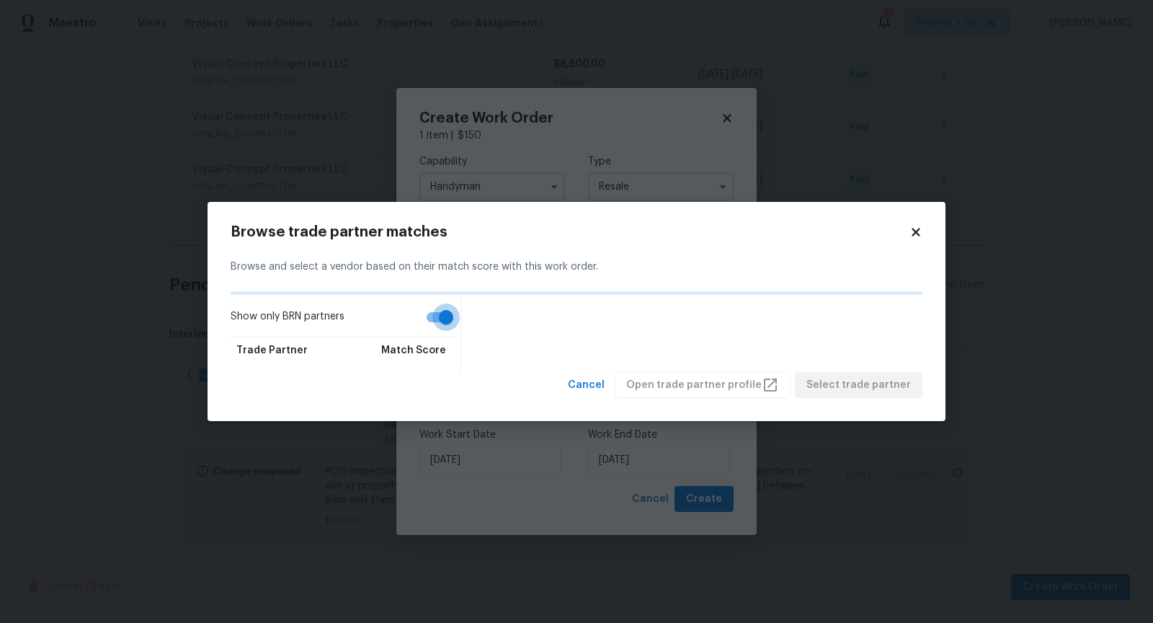
click at [440, 317] on input "Show only BRN partners" at bounding box center [446, 317] width 82 height 27
checkbox input "false"
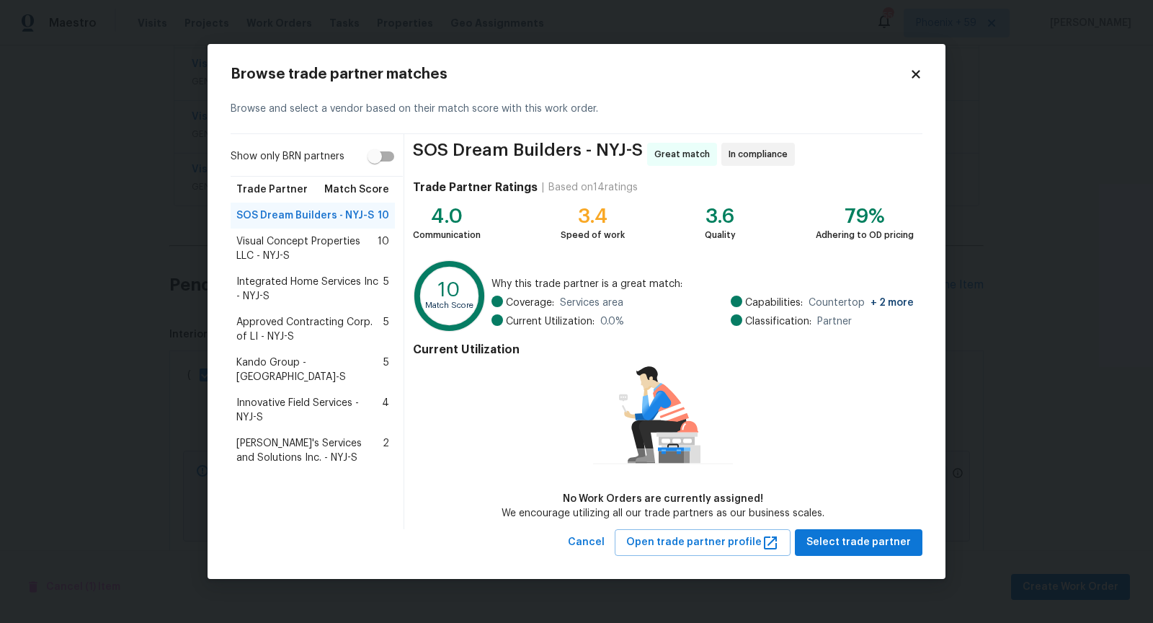
click at [314, 245] on span "Visual Concept Properties LLC - NYJ-S" at bounding box center [306, 248] width 141 height 29
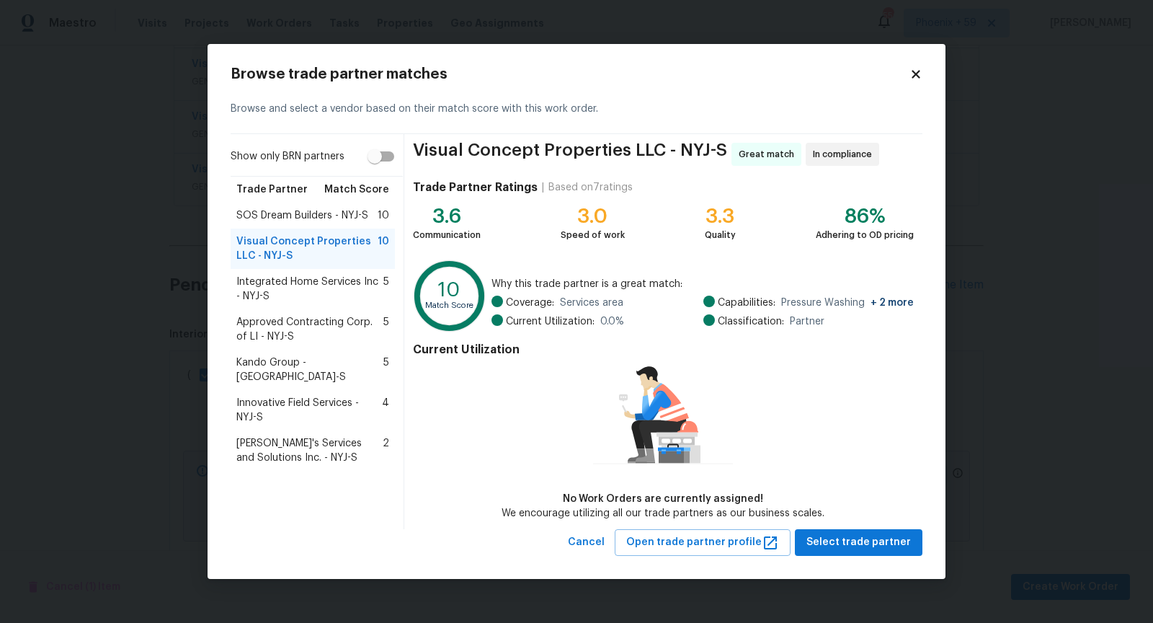
click at [875, 558] on div "Browse trade partner matches Browse and select a vendor based on their match sc…" at bounding box center [577, 311] width 738 height 535
click at [879, 539] on span "Select trade partner" at bounding box center [859, 542] width 105 height 18
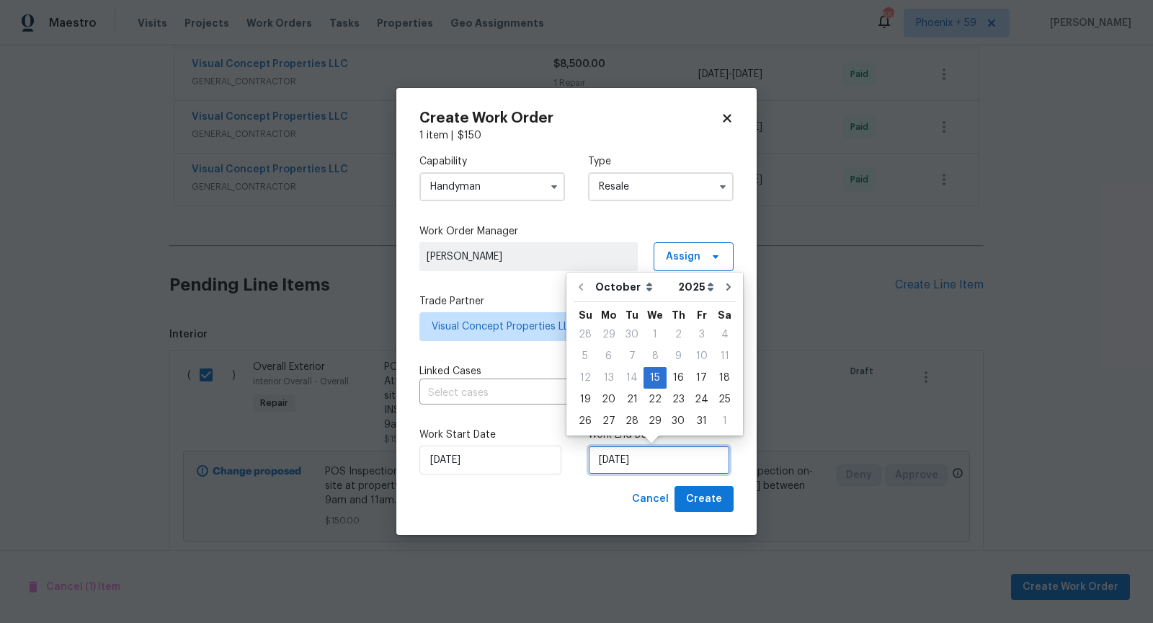
click at [665, 463] on input "[DATE]" at bounding box center [659, 460] width 142 height 29
click at [681, 394] on div "23" at bounding box center [678, 399] width 23 height 20
type input "[DATE]"
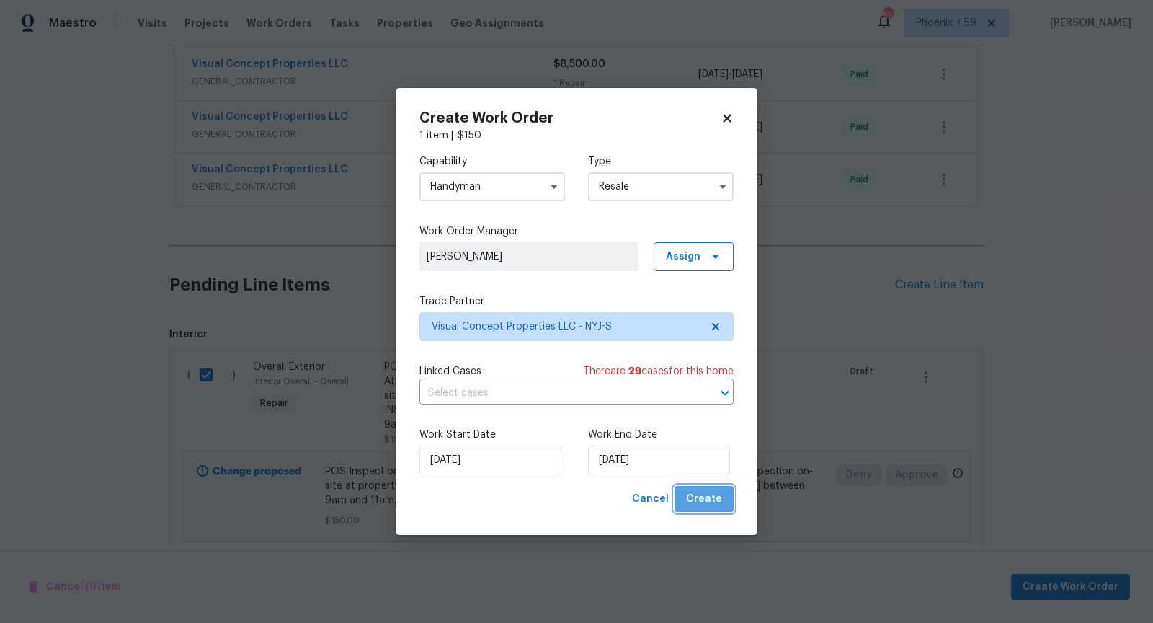
click at [721, 508] on span "Create" at bounding box center [704, 499] width 36 height 18
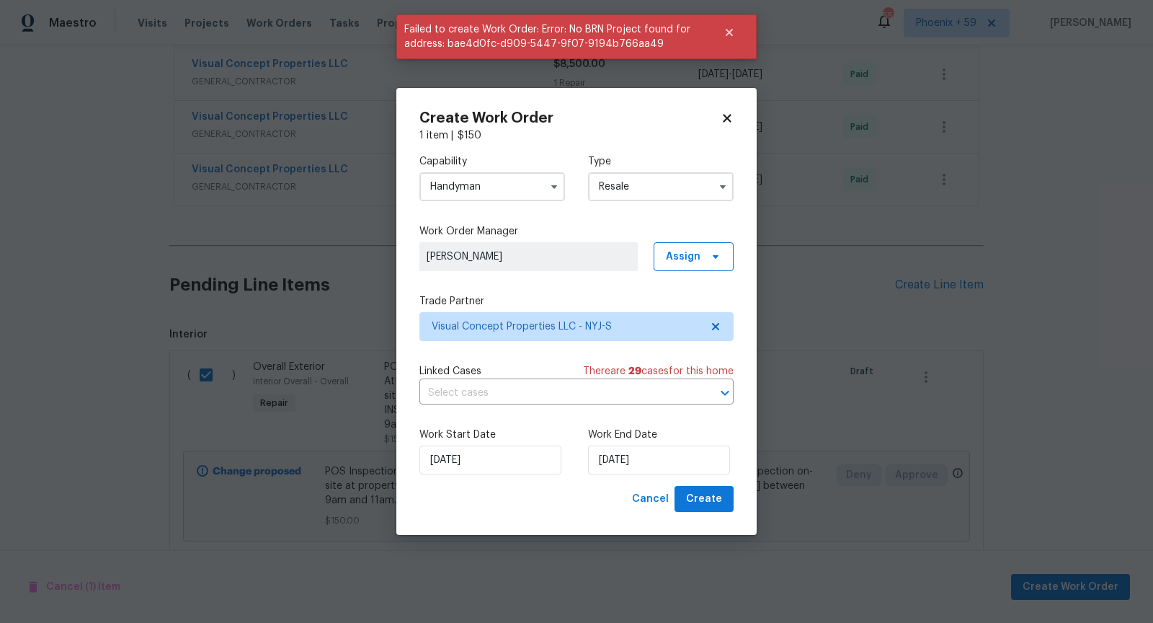
click at [684, 184] on input "Resale" at bounding box center [661, 186] width 146 height 29
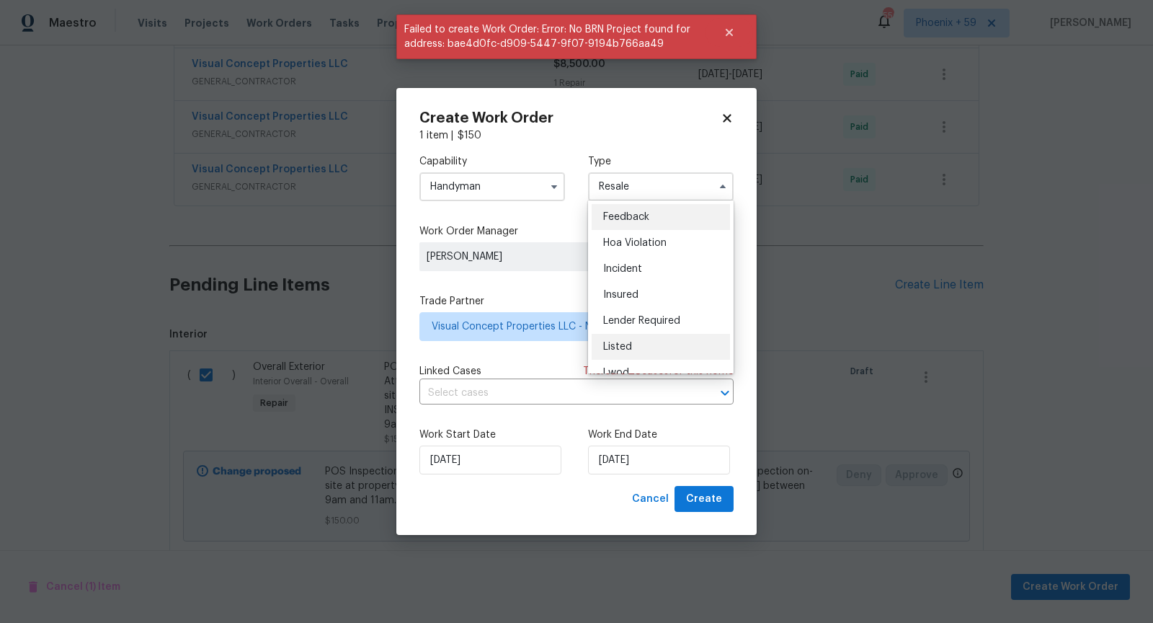
click at [680, 334] on div "Listed" at bounding box center [661, 347] width 138 height 26
type input "Listed"
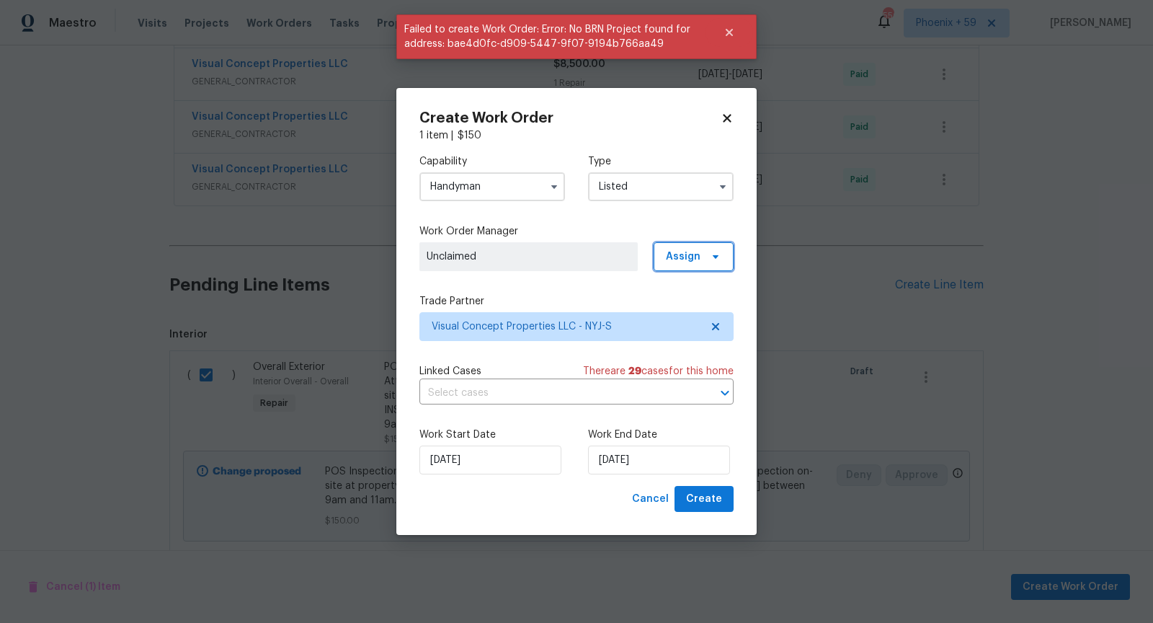
click at [686, 258] on span "Assign" at bounding box center [683, 256] width 35 height 14
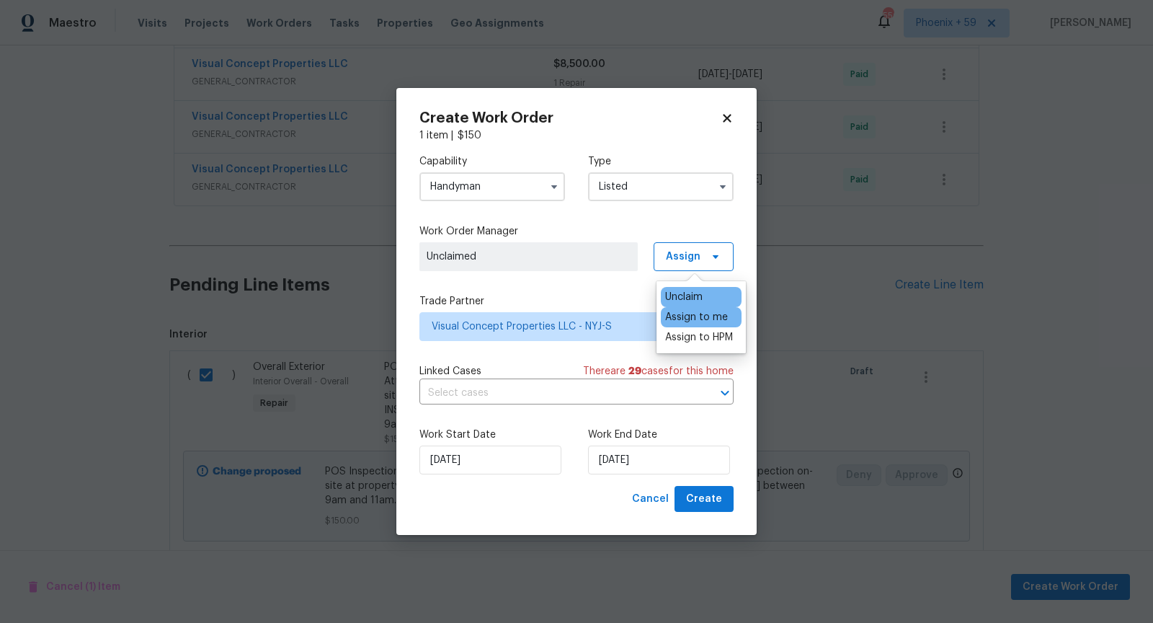
click at [713, 307] on div "Assign to me" at bounding box center [701, 317] width 81 height 20
click at [719, 318] on div "Assign to me" at bounding box center [696, 317] width 63 height 14
click at [740, 470] on div "Create Work Order 1 item | $ 150 Capability Handyman Type Listed Work Order Man…" at bounding box center [576, 312] width 360 height 448
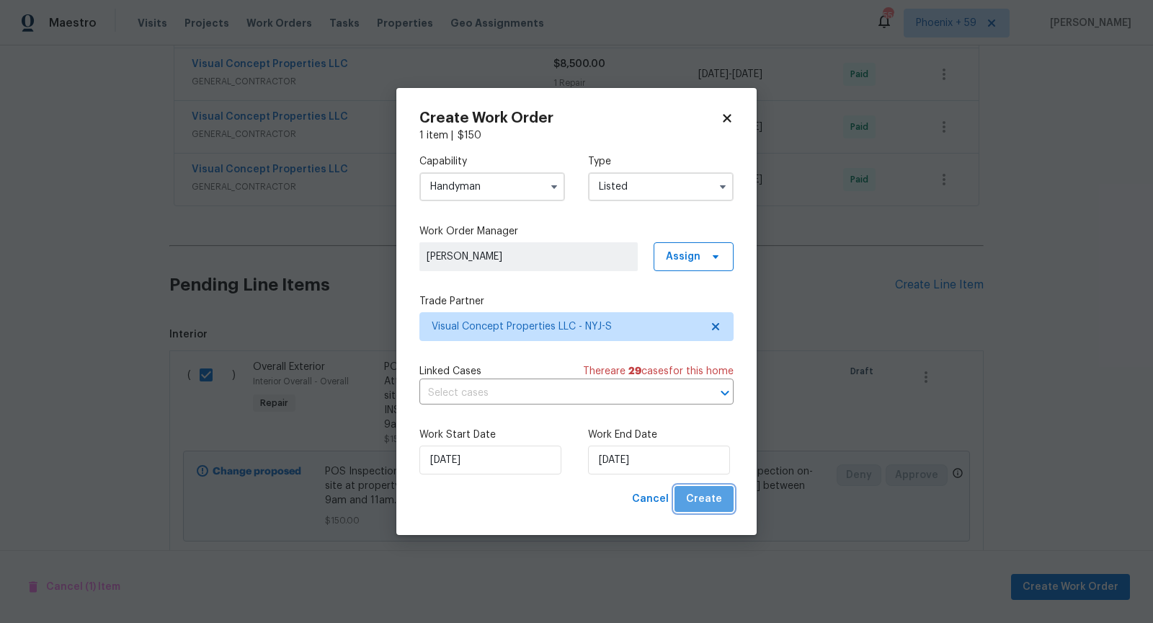
click at [724, 500] on button "Create" at bounding box center [704, 499] width 59 height 27
checkbox input "false"
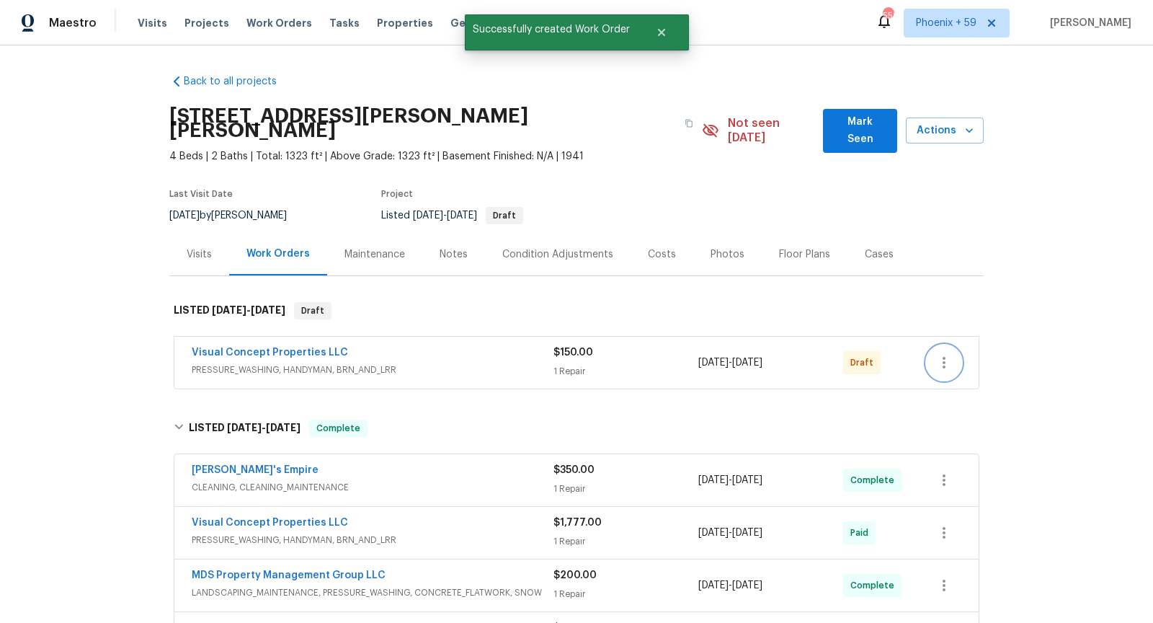
click at [944, 354] on icon "button" at bounding box center [944, 362] width 17 height 17
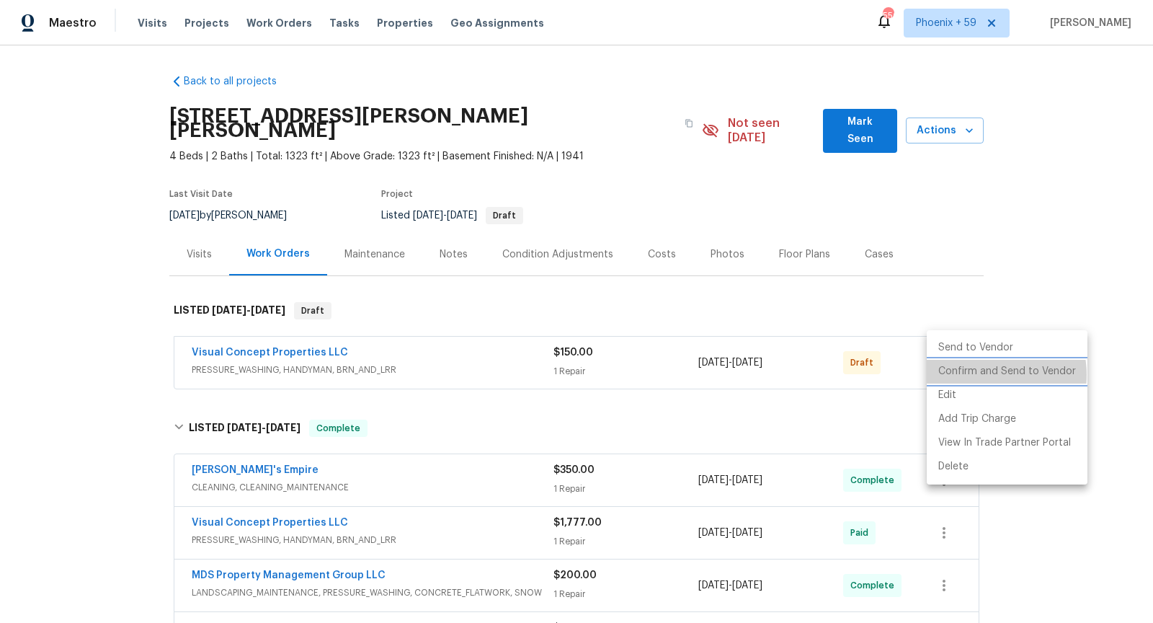
click at [989, 375] on li "Confirm and Send to Vendor" at bounding box center [1007, 372] width 161 height 24
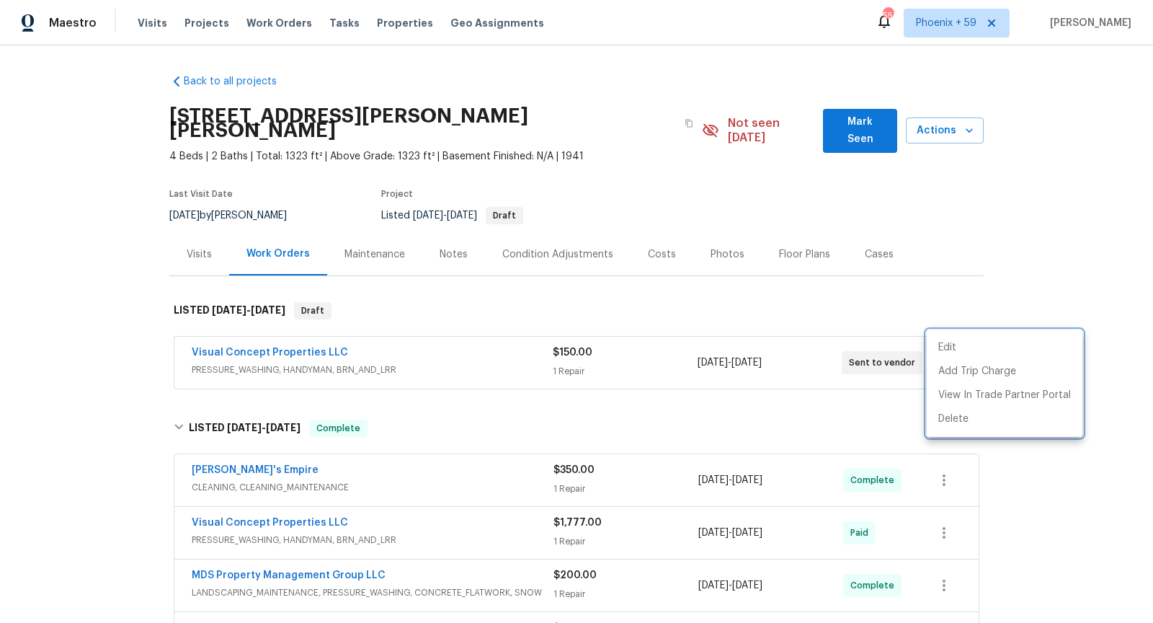
click at [457, 409] on div at bounding box center [576, 311] width 1153 height 623
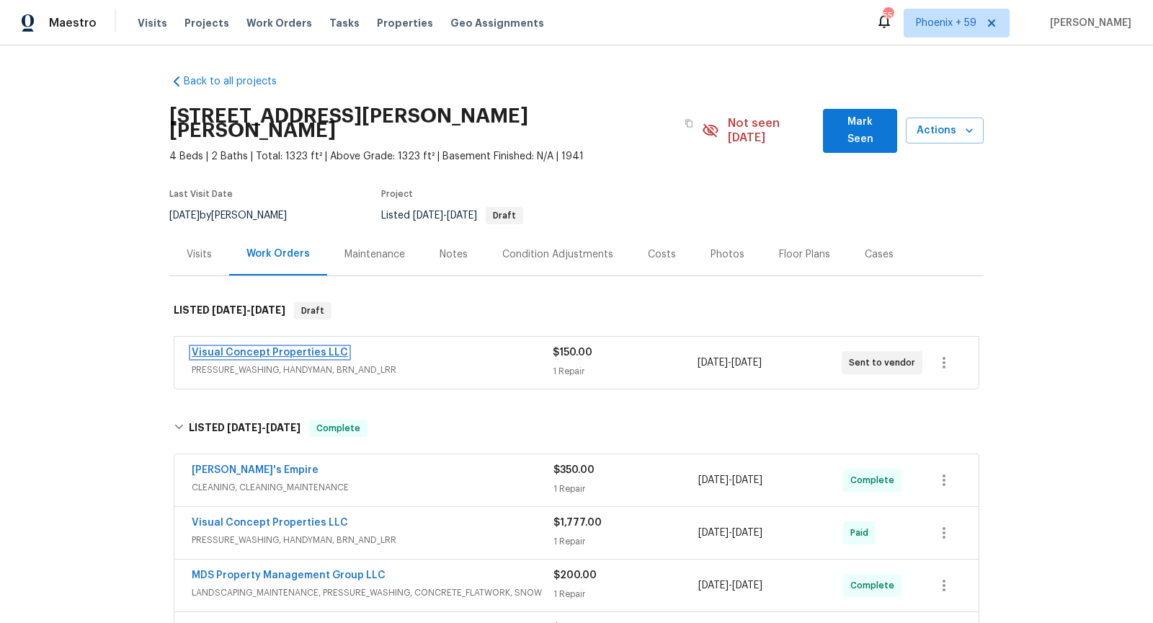
click at [298, 347] on link "Visual Concept Properties LLC" at bounding box center [270, 352] width 156 height 10
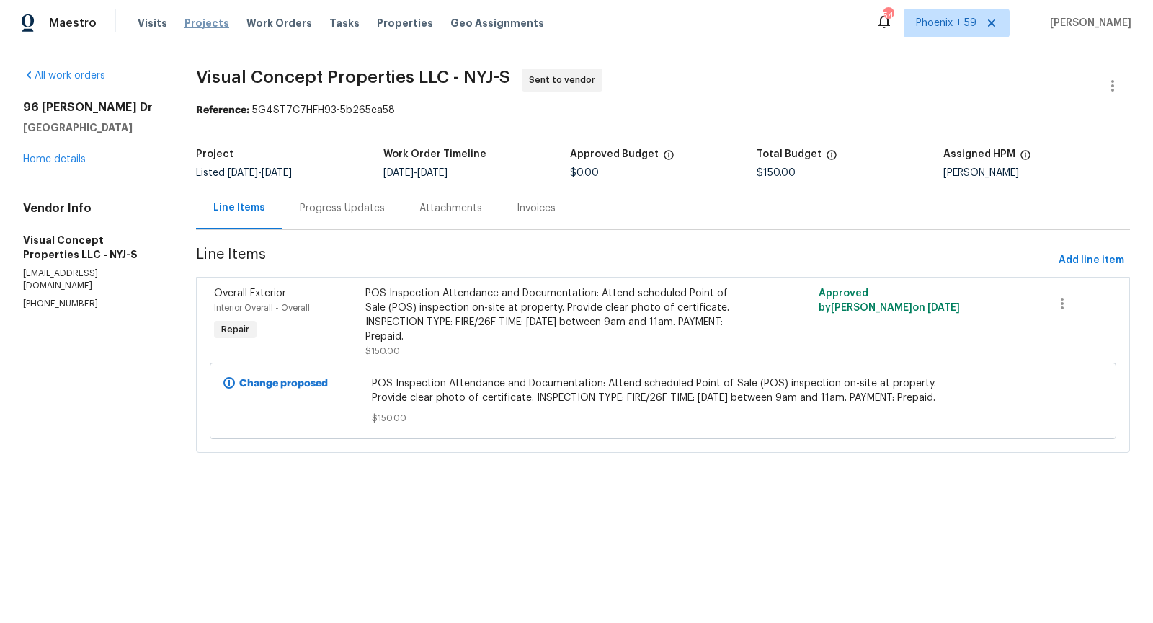
click at [216, 25] on span "Projects" at bounding box center [207, 23] width 45 height 14
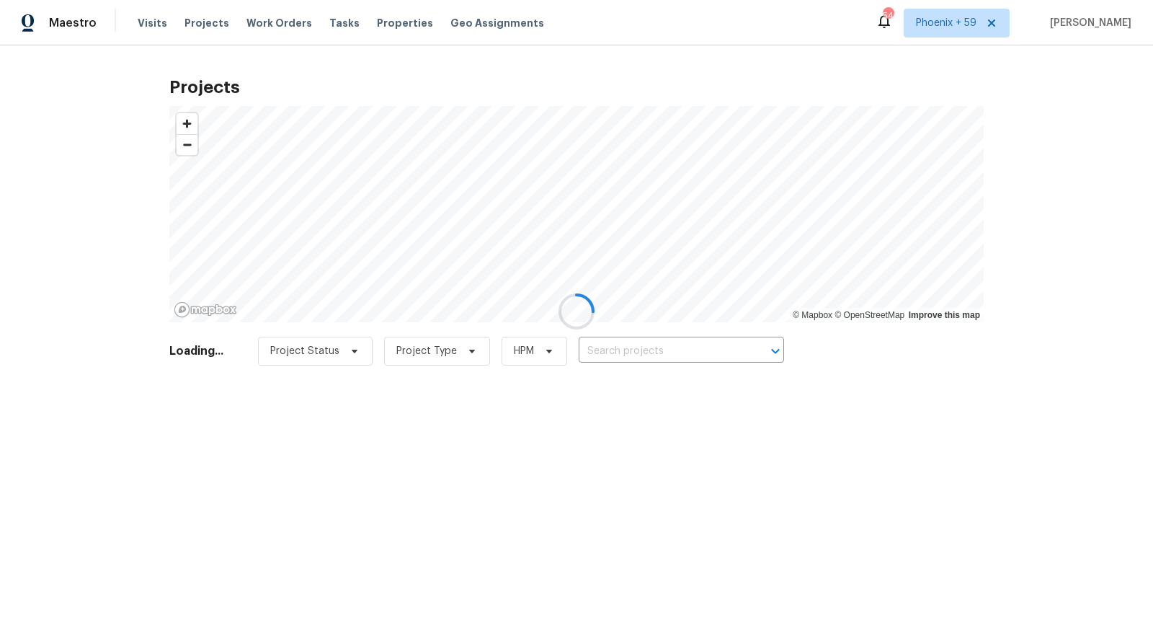
click at [662, 360] on div at bounding box center [576, 311] width 1153 height 623
click at [662, 355] on input "text" at bounding box center [661, 351] width 165 height 22
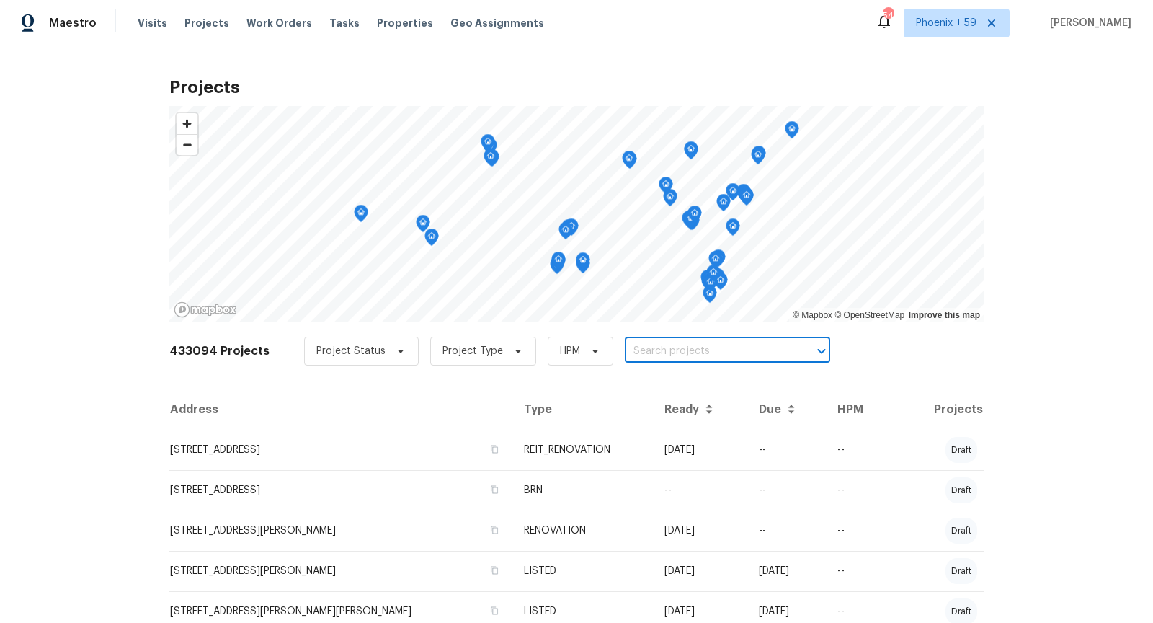
click at [662, 355] on input "text" at bounding box center [707, 351] width 165 height 22
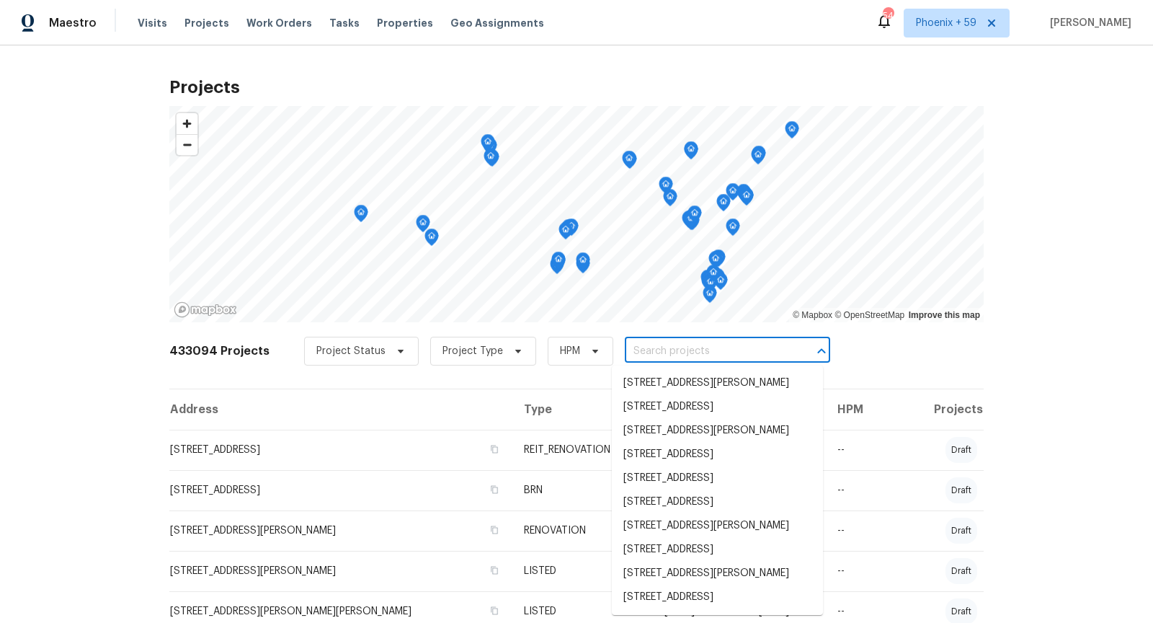
click at [662, 355] on input "text" at bounding box center [707, 351] width 165 height 22
paste input "811 Mountain Ave, Bound Brook, NJ 08805"
type input "811 Mountain Ave, Bound Brook, NJ 08805"
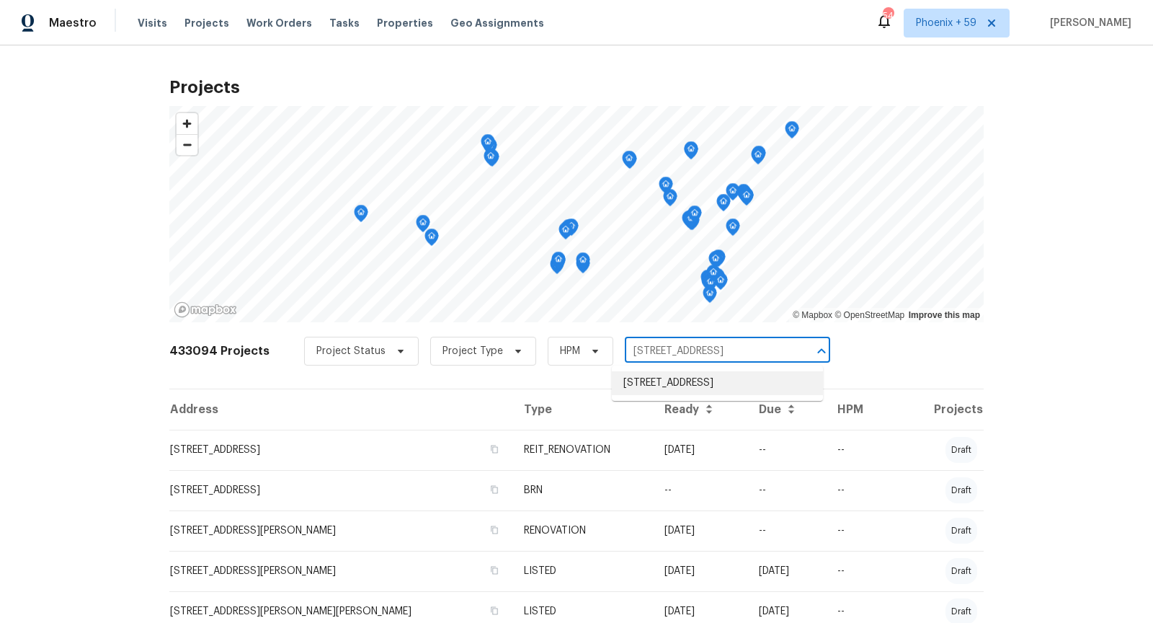
click at [701, 391] on li "811 Mountain Ave, Bound Brook, NJ 08805" at bounding box center [717, 383] width 211 height 24
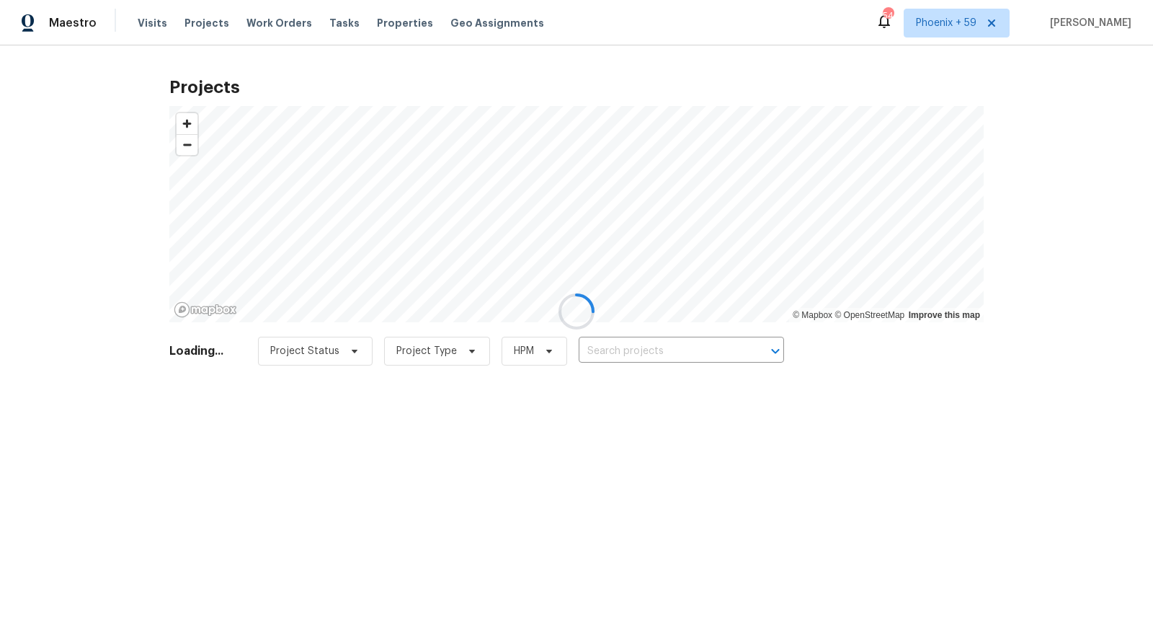
type input "811 Mountain Ave, Bound Brook, NJ 08805"
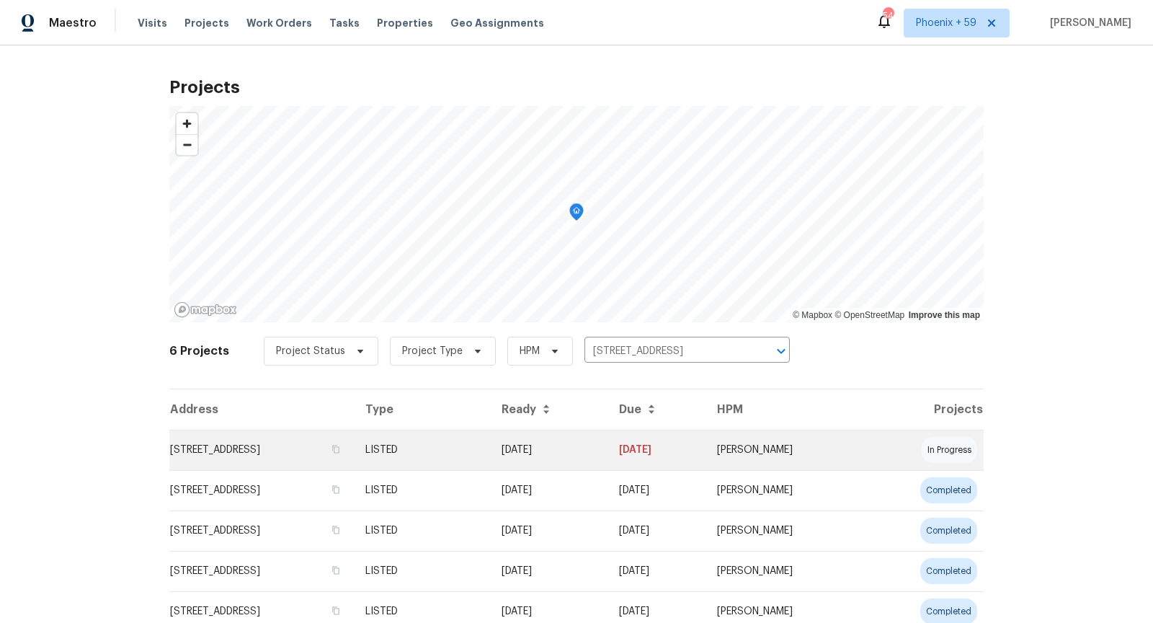
click at [354, 442] on td "811 Mountain Ave, Bound Brook, NJ 08805" at bounding box center [261, 450] width 185 height 40
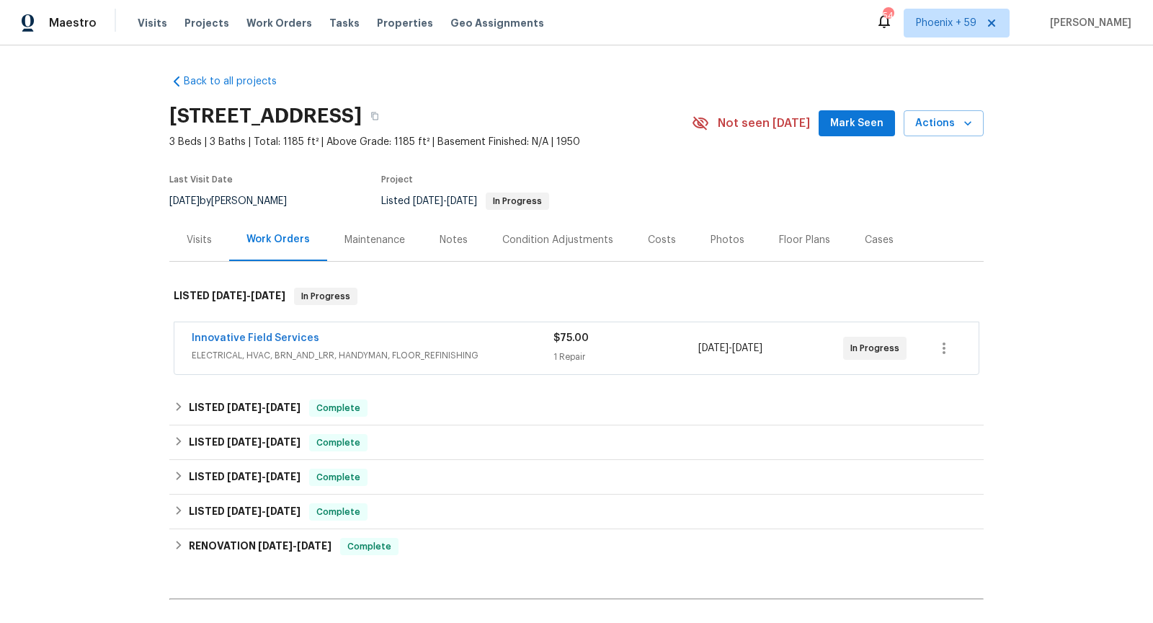
click at [203, 234] on div "Visits" at bounding box center [199, 240] width 25 height 14
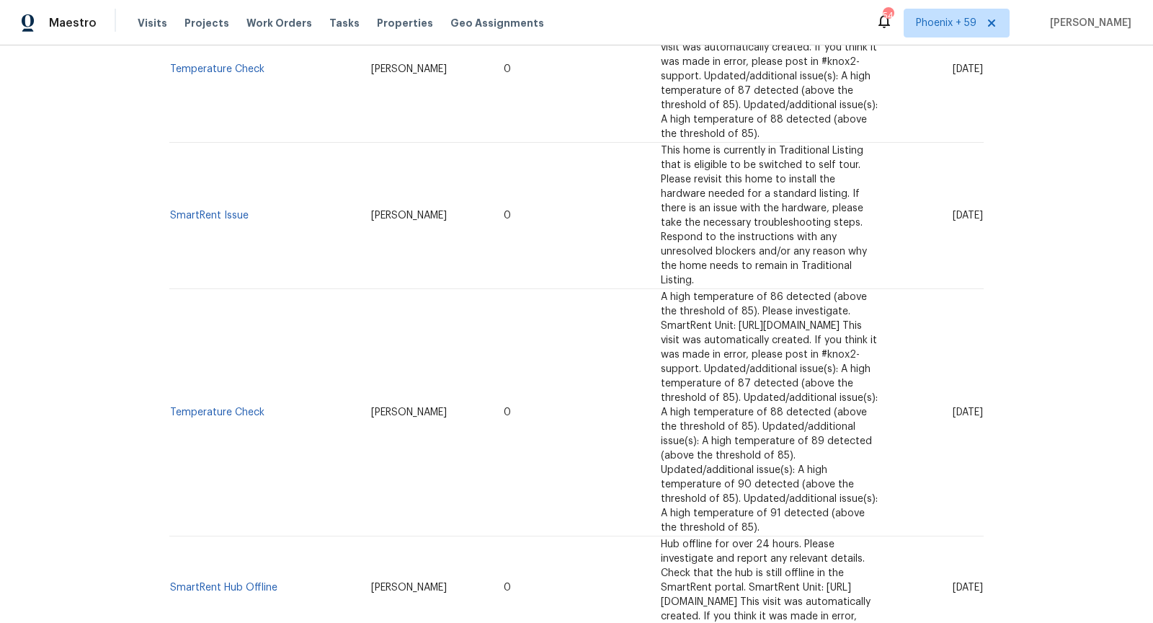
scroll to position [1255, 0]
